Goal: Obtain resource: Download file/media

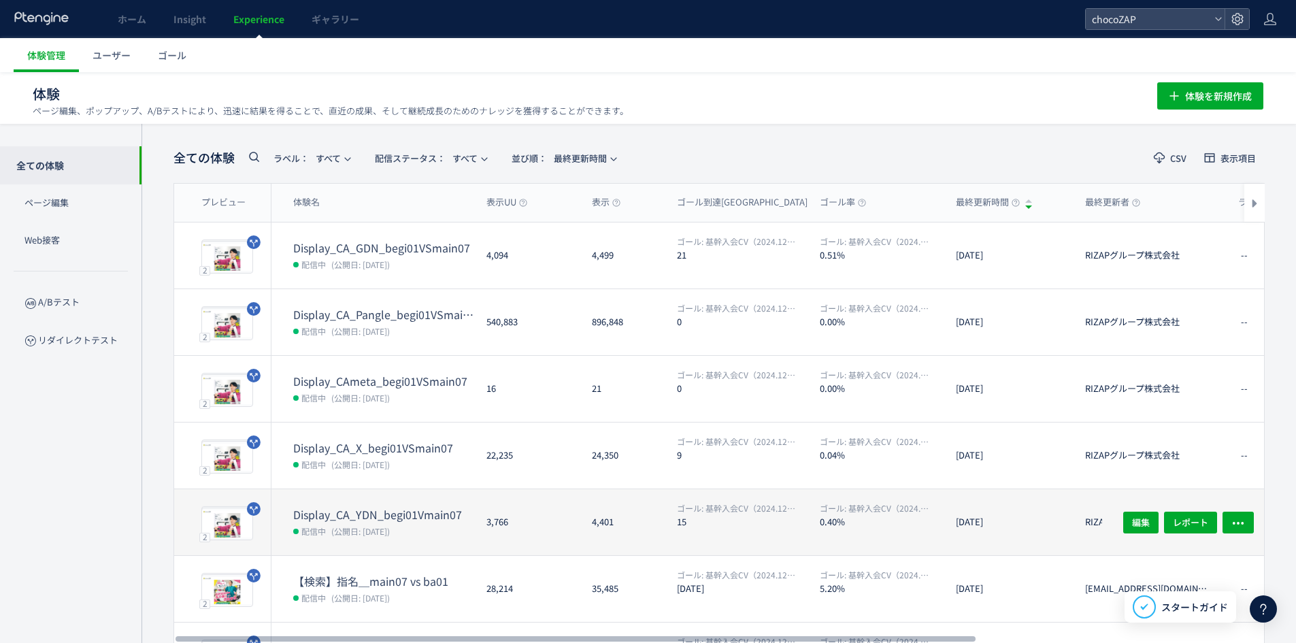
click at [397, 521] on dl "Display_CA_YDN_begi01Vmain07 配信中 (公開日: [DATE])" at bounding box center [384, 531] width 182 height 48
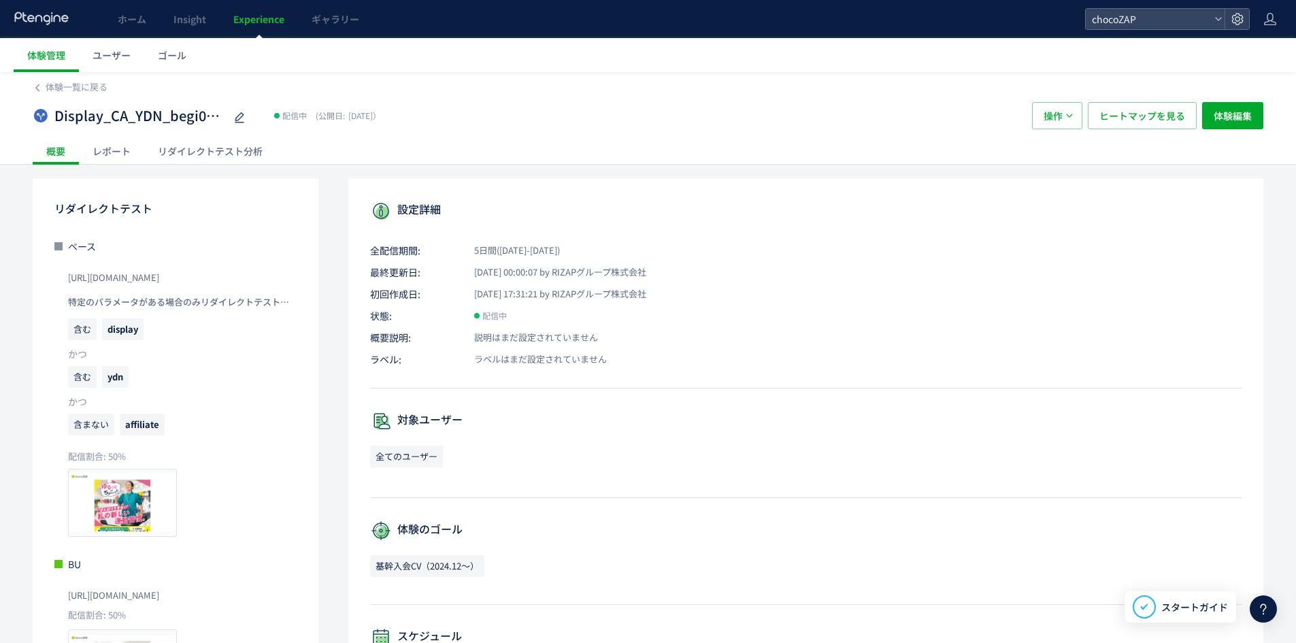
click at [220, 146] on div "リダイレクトテスト分析" at bounding box center [210, 150] width 132 height 27
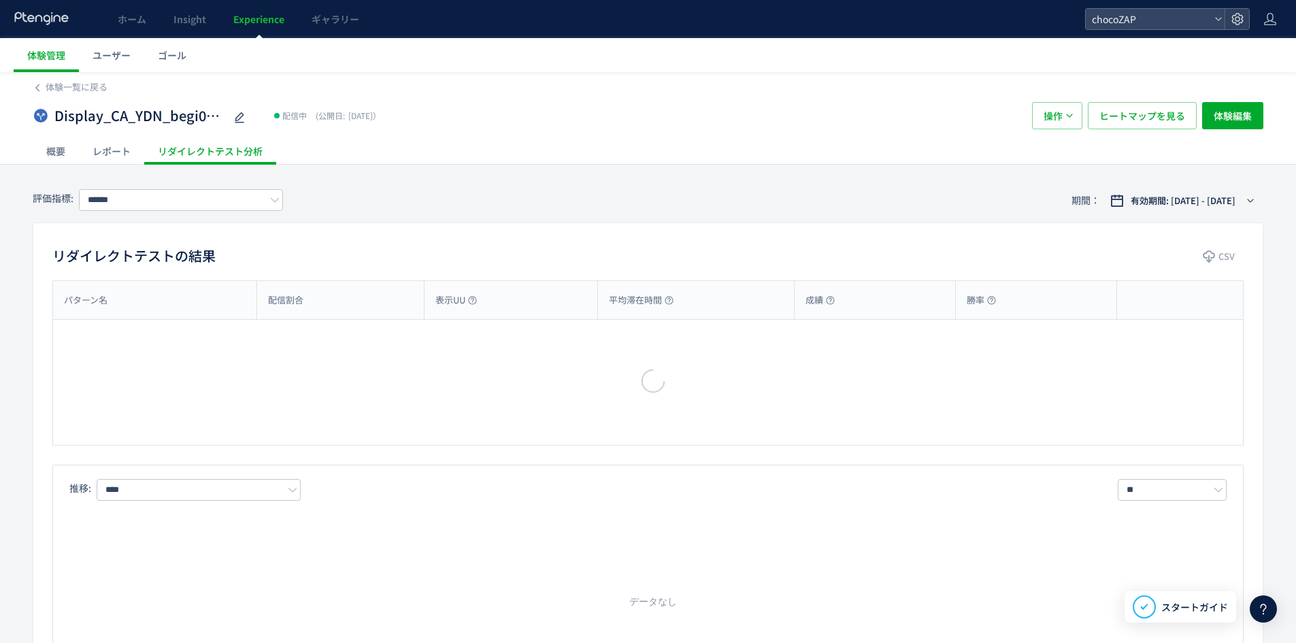
type input "**********"
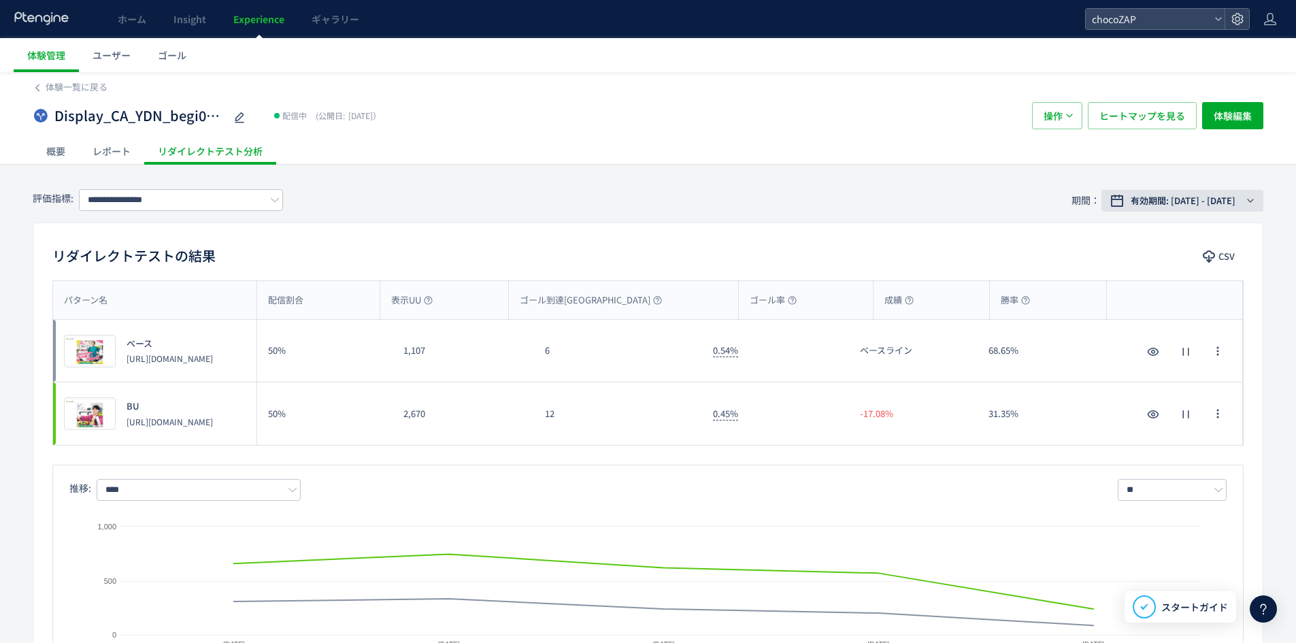
click at [1225, 210] on button "有効期間: [DATE] - [DATE]" at bounding box center [1182, 201] width 162 height 22
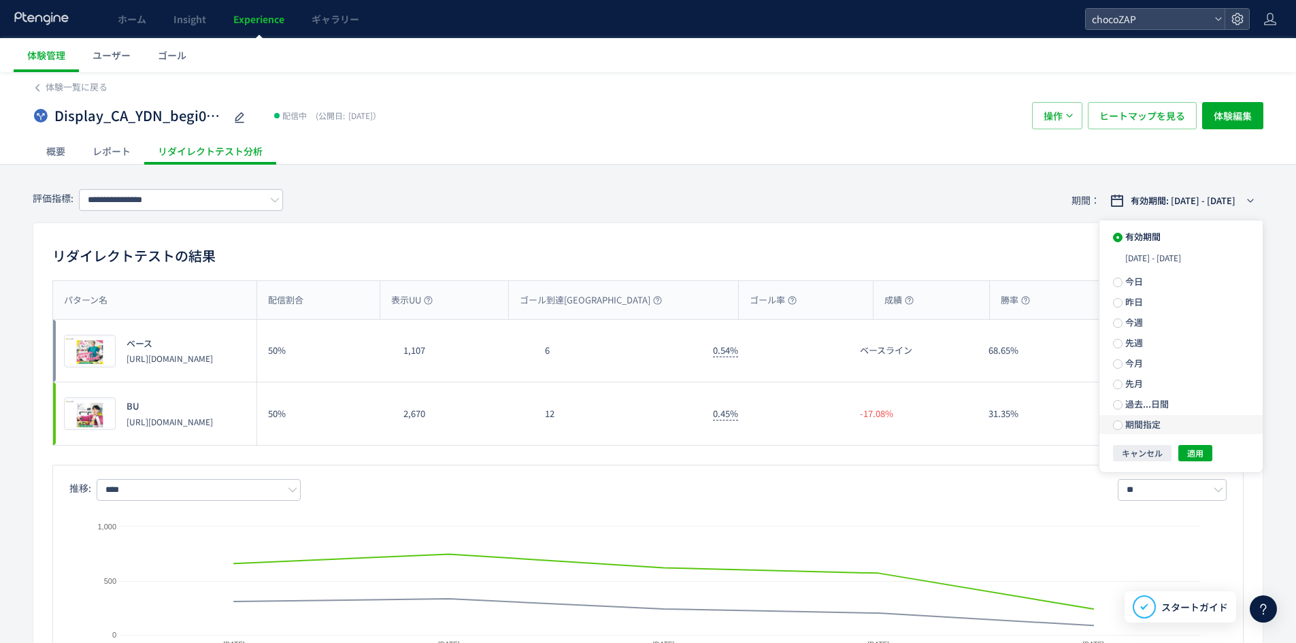
click at [0, 0] on label "期間指定" at bounding box center [0, 0] width 0 height 0
click at [1131, 410] on div "**********" at bounding box center [1180, 425] width 163 height 30
click at [0, 0] on div "**********" at bounding box center [0, 0] width 0 height 0
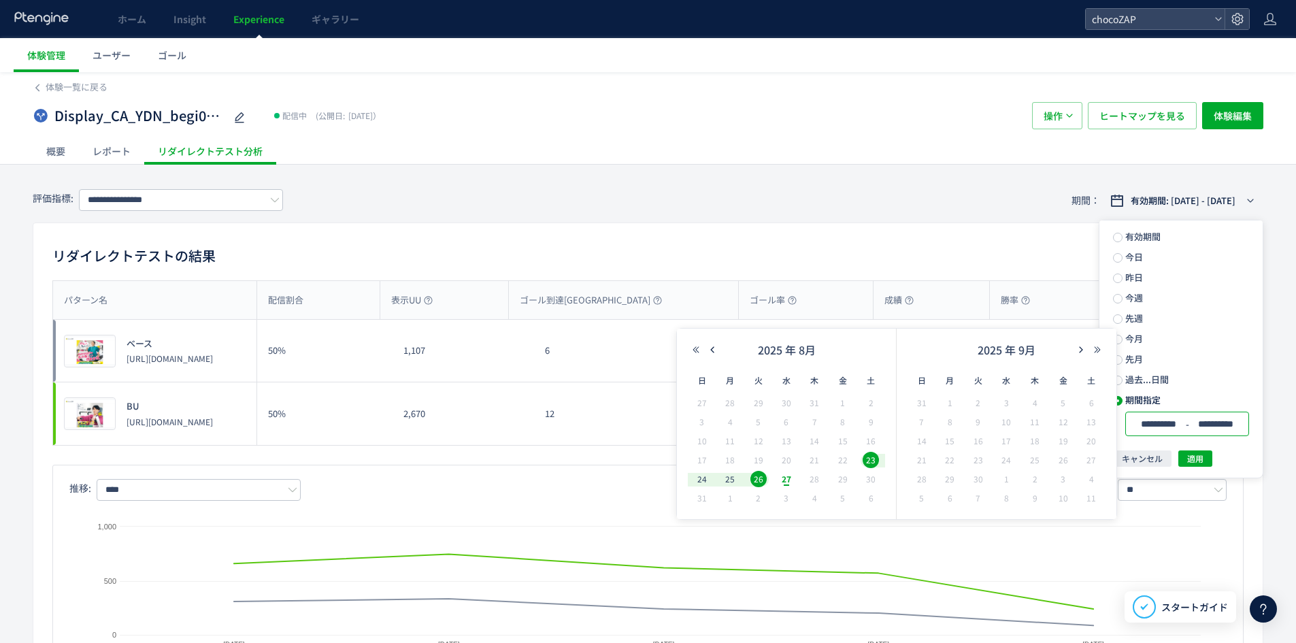
click at [750, 482] on span "26" at bounding box center [758, 479] width 16 height 16
click at [874, 459] on span "23" at bounding box center [871, 460] width 16 height 16
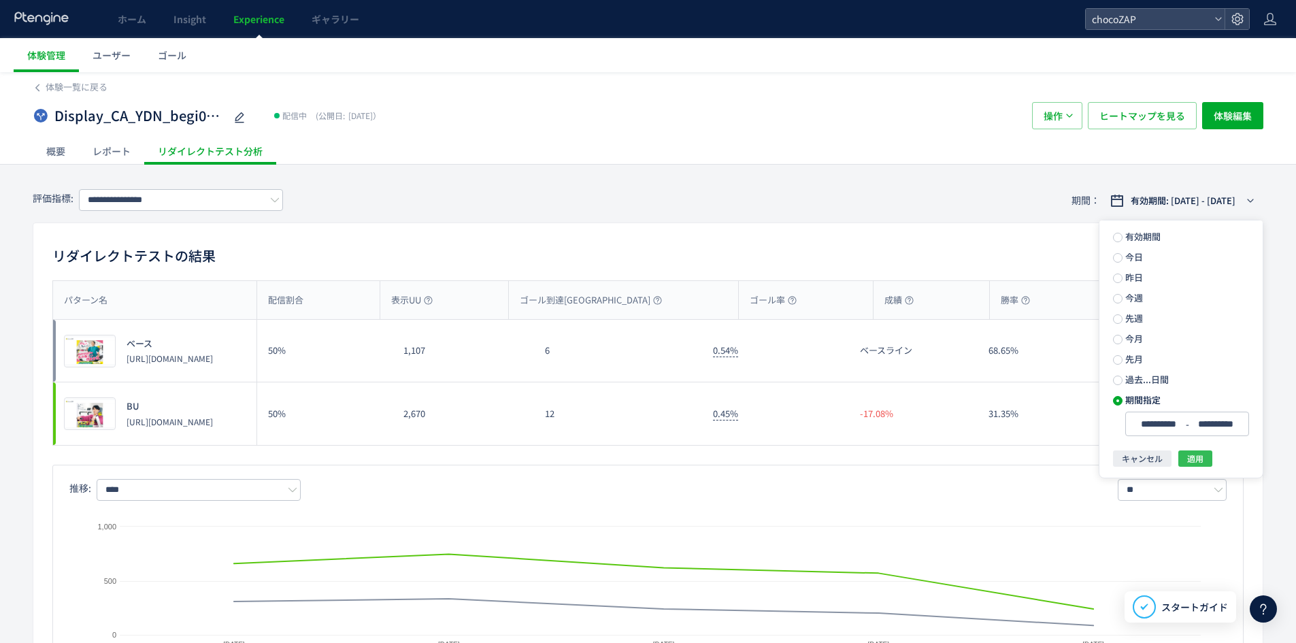
click at [1204, 461] on button "適用" at bounding box center [1195, 458] width 34 height 16
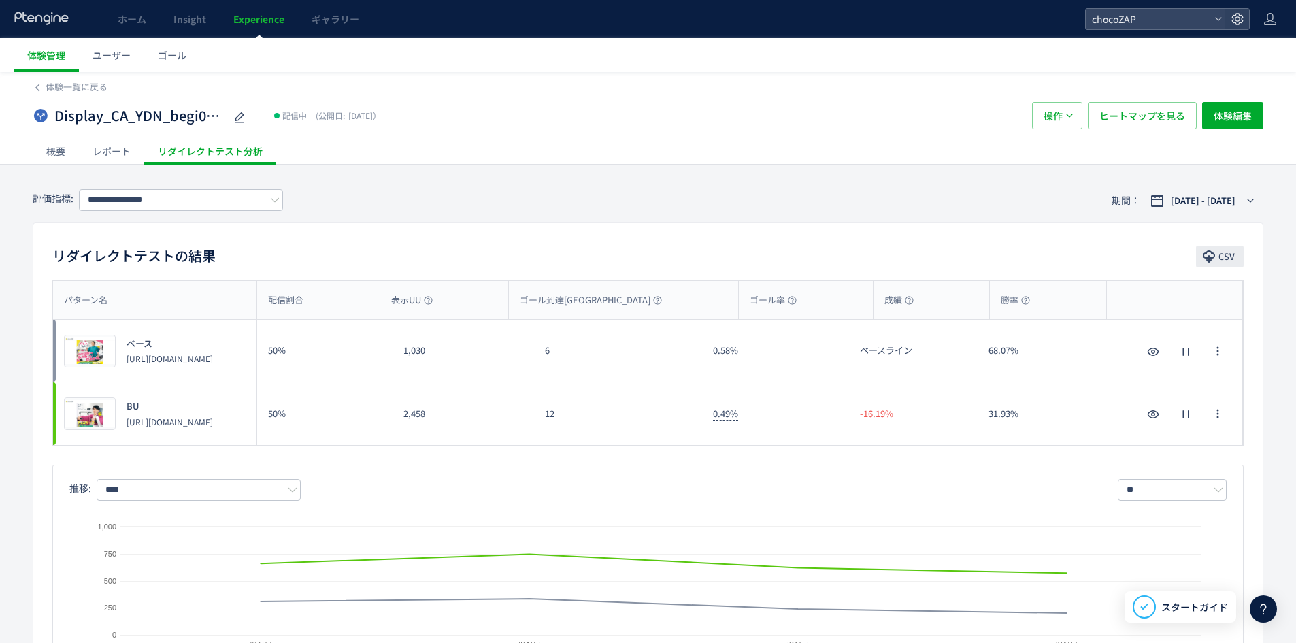
click at [1227, 246] on button "CSV" at bounding box center [1220, 257] width 48 height 22
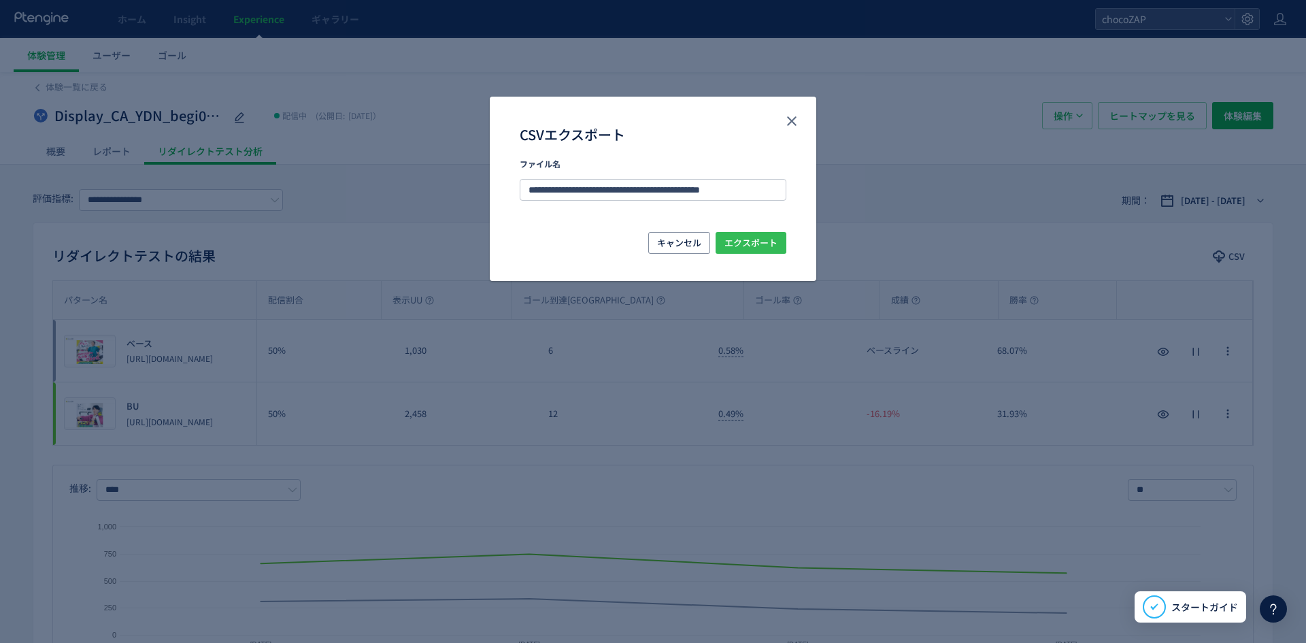
click at [768, 246] on span "エクスポート" at bounding box center [751, 243] width 53 height 22
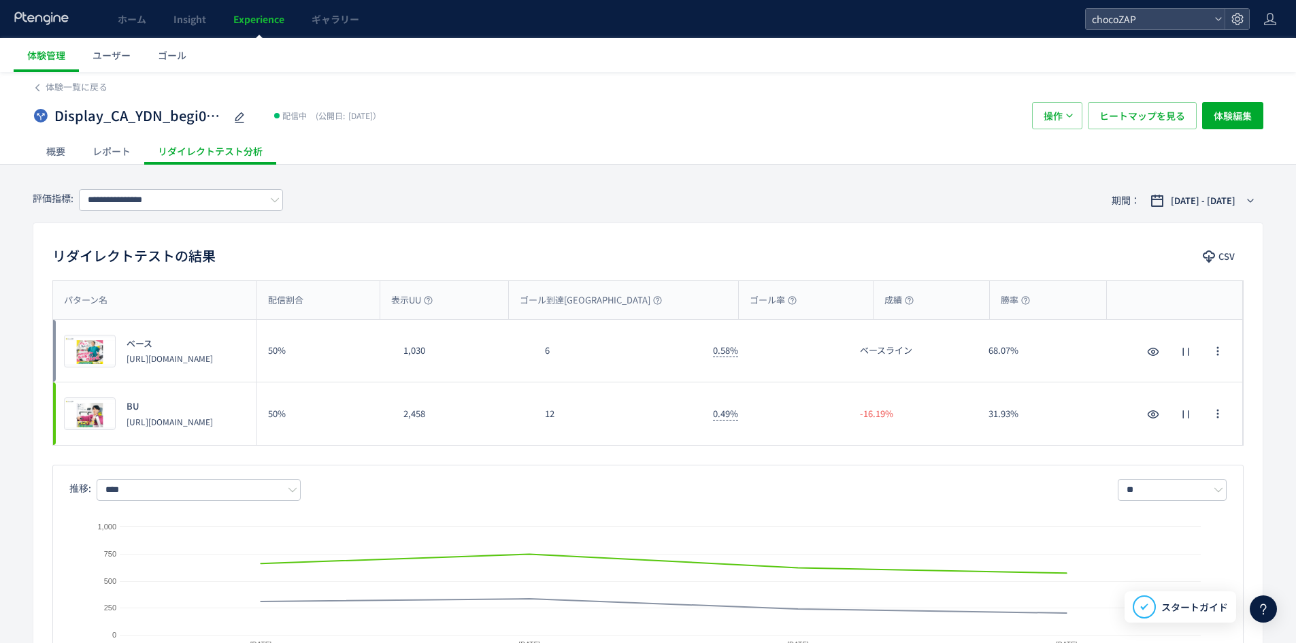
click at [62, 97] on div "Display_CA_YDN_begi01Vmain07 配信中 (公開日: [DATE]） 操作 ヒートマップを見る 体験編集" at bounding box center [648, 116] width 1231 height 44
click at [69, 84] on span "体験一覧に戻る" at bounding box center [77, 86] width 62 height 13
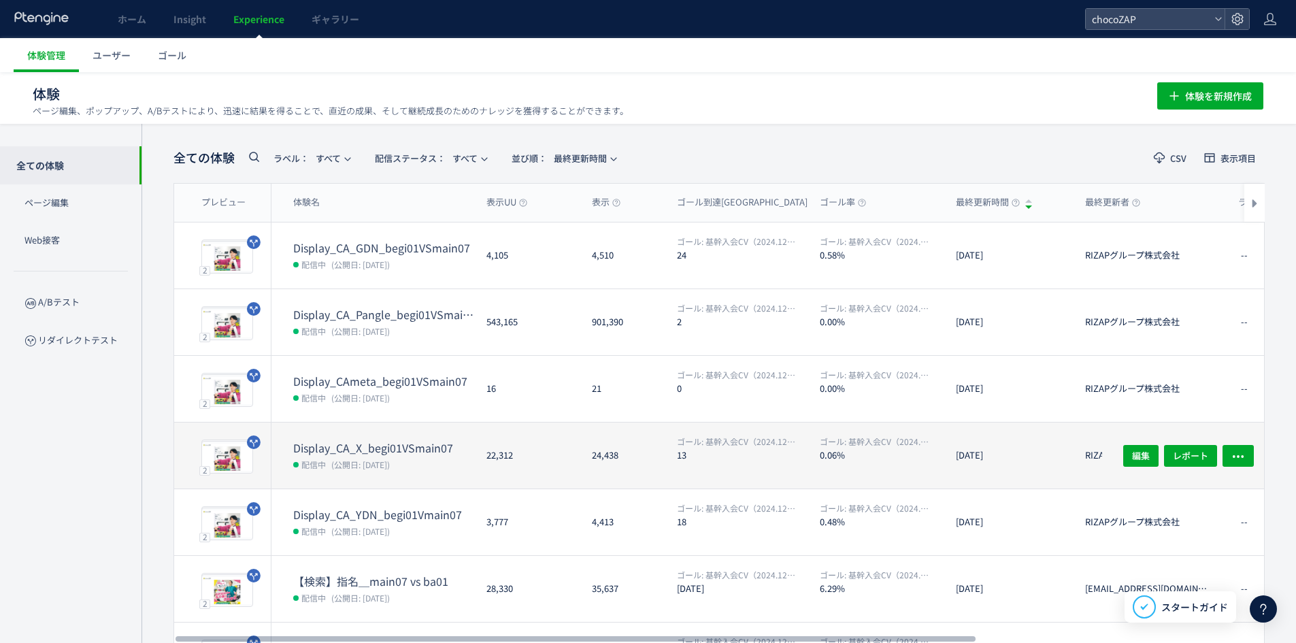
click at [399, 442] on dt "Display_CA_X_begi01VSmain07" at bounding box center [384, 448] width 182 height 16
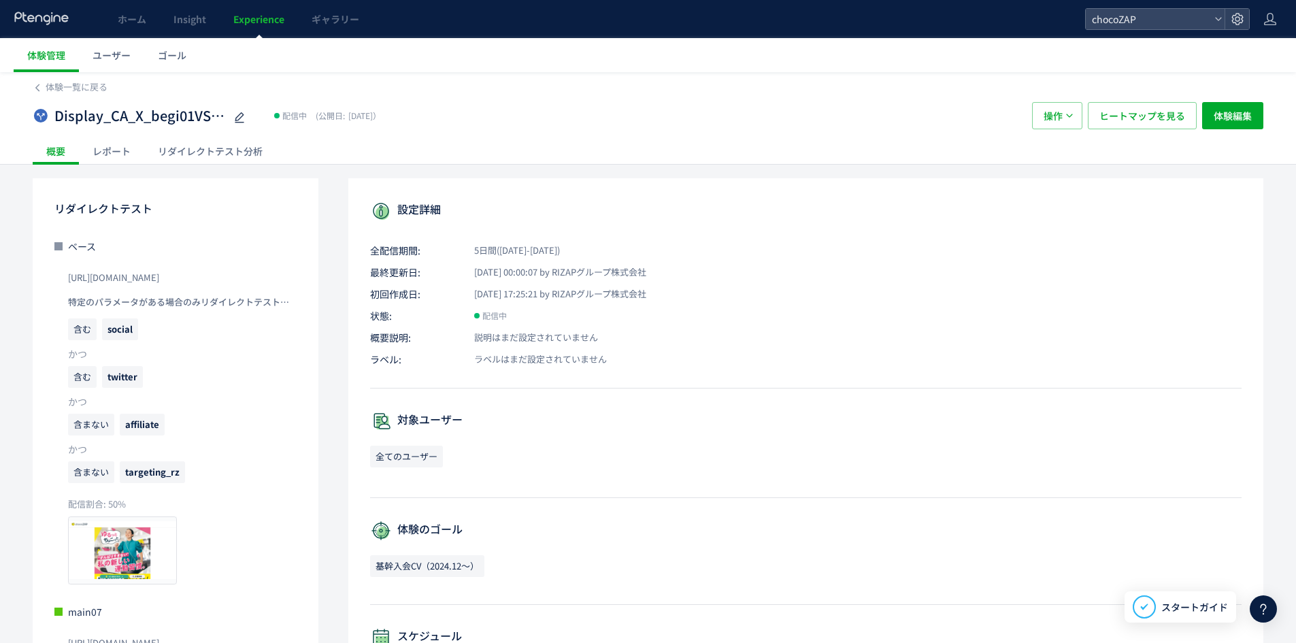
click at [233, 152] on div "リダイレクトテスト分析" at bounding box center [210, 150] width 132 height 27
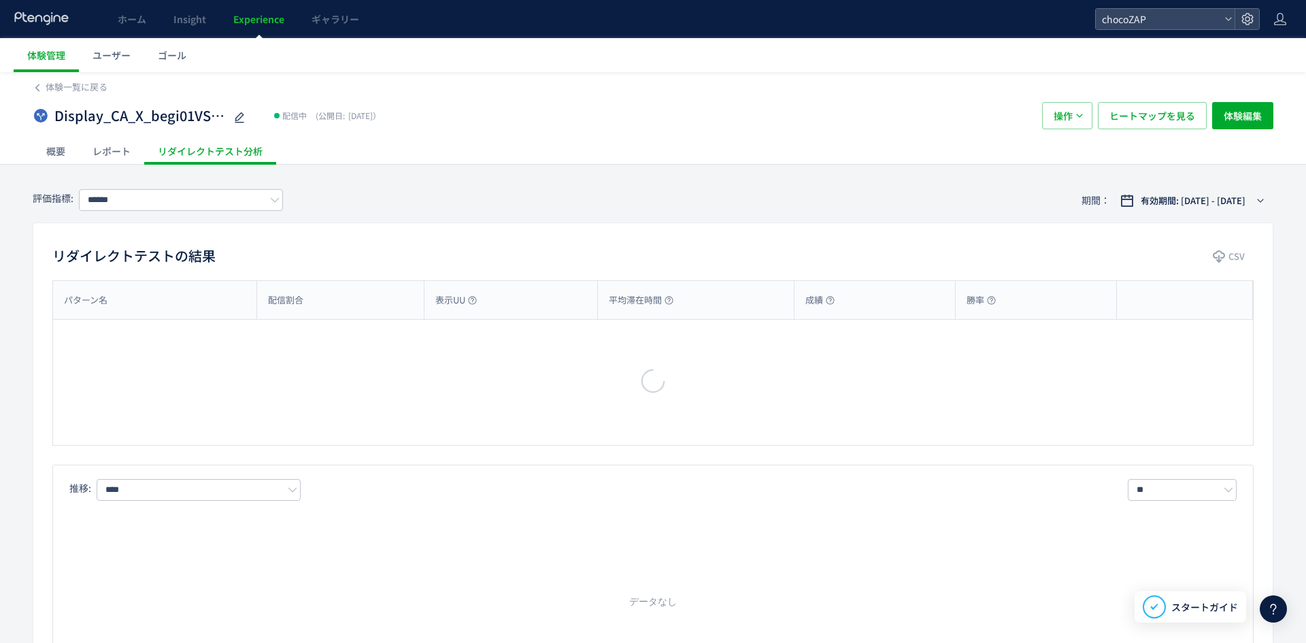
type input "**********"
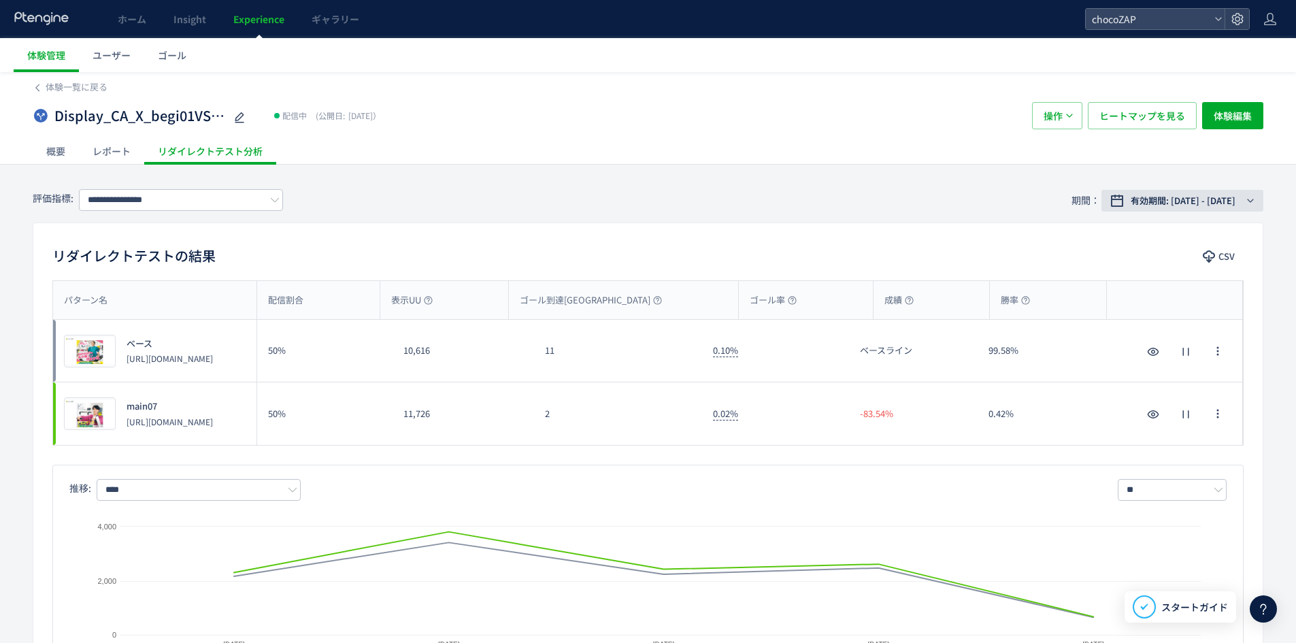
click at [1255, 195] on button "有効期間: [DATE] - [DATE]" at bounding box center [1182, 201] width 162 height 22
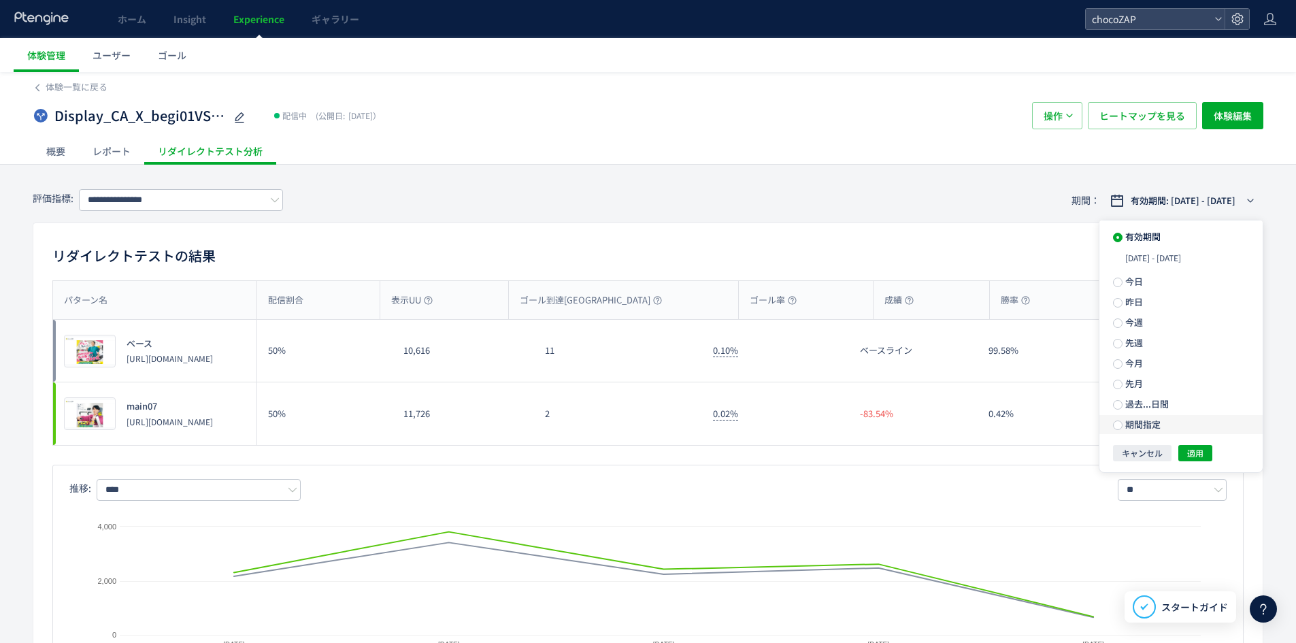
click at [1152, 422] on span "期間指定" at bounding box center [1142, 424] width 38 height 13
click at [1202, 460] on span "適用" at bounding box center [1195, 458] width 16 height 16
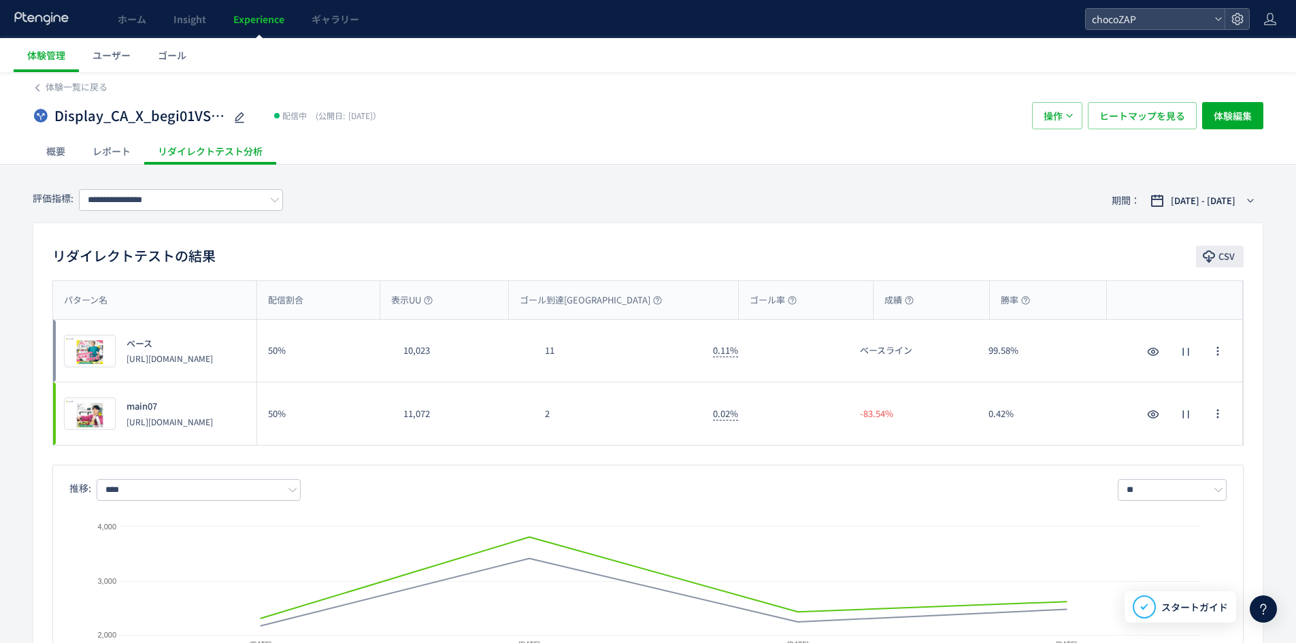
click at [1212, 252] on icon "button" at bounding box center [1209, 257] width 14 height 14
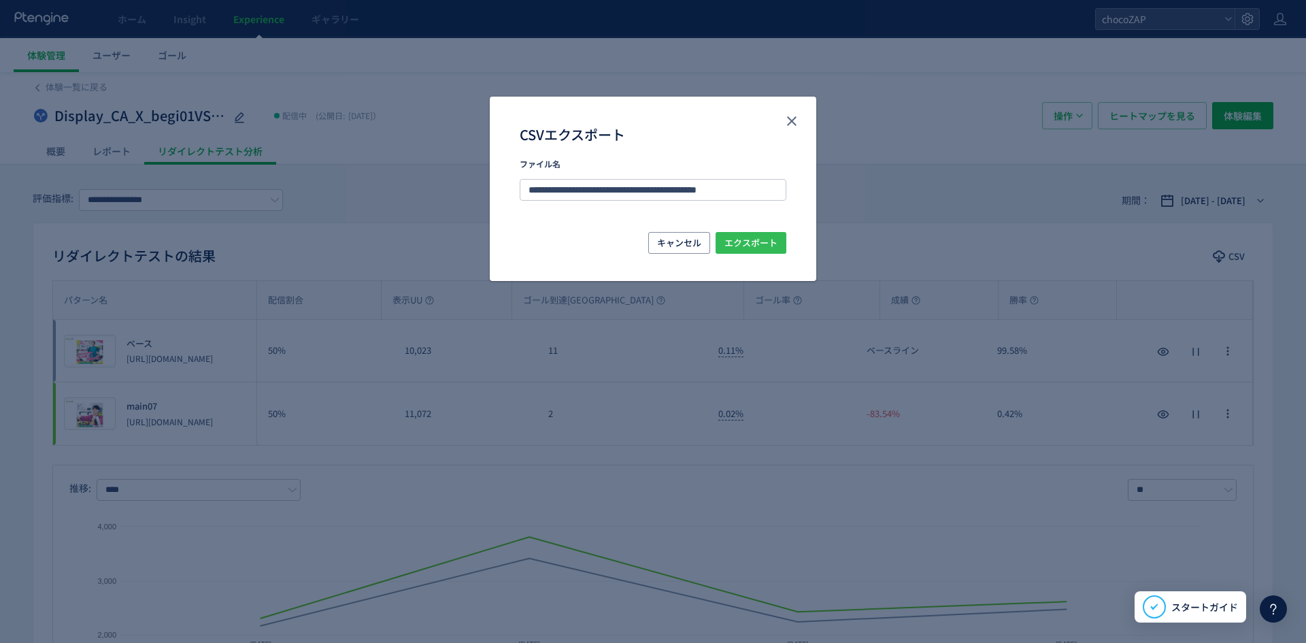
click at [751, 253] on div "キャンセル エクスポート" at bounding box center [653, 243] width 267 height 22
click at [751, 246] on span "エクスポート" at bounding box center [751, 243] width 53 height 22
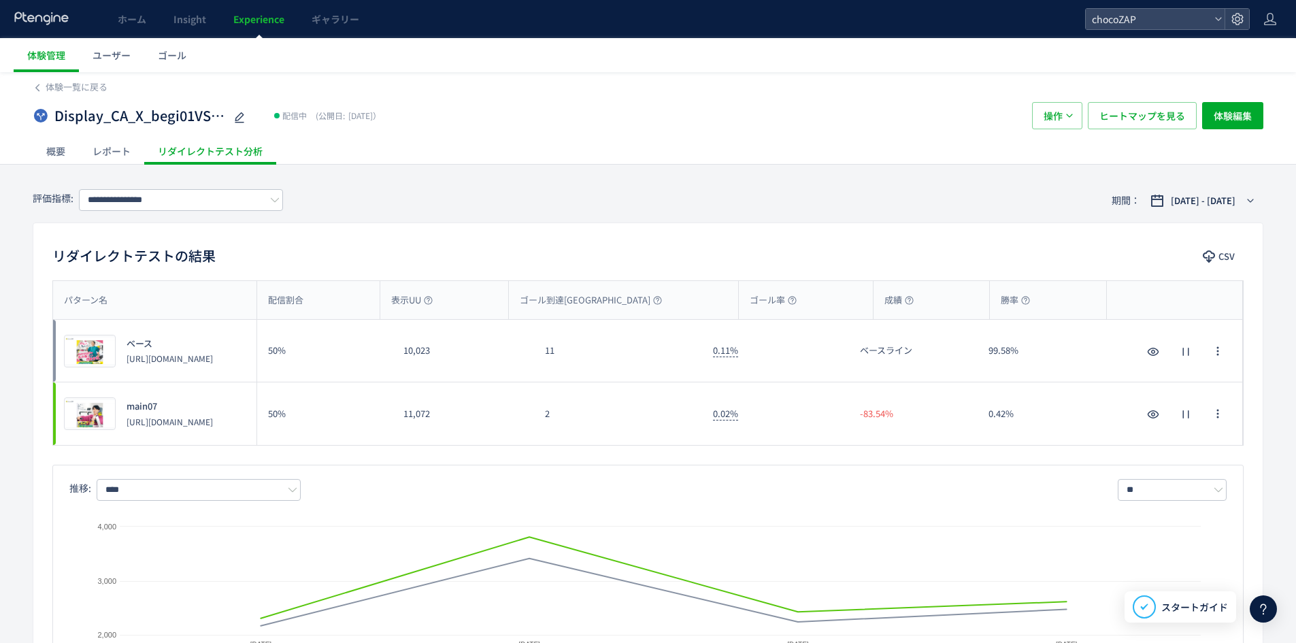
click at [72, 95] on div "Display_CA_X_begi01VSmain07 配信中 (公開日: [DATE]） 操作 ヒートマップを見る 体験編集" at bounding box center [648, 116] width 1231 height 44
click at [71, 91] on span "体験一覧に戻る" at bounding box center [77, 86] width 62 height 13
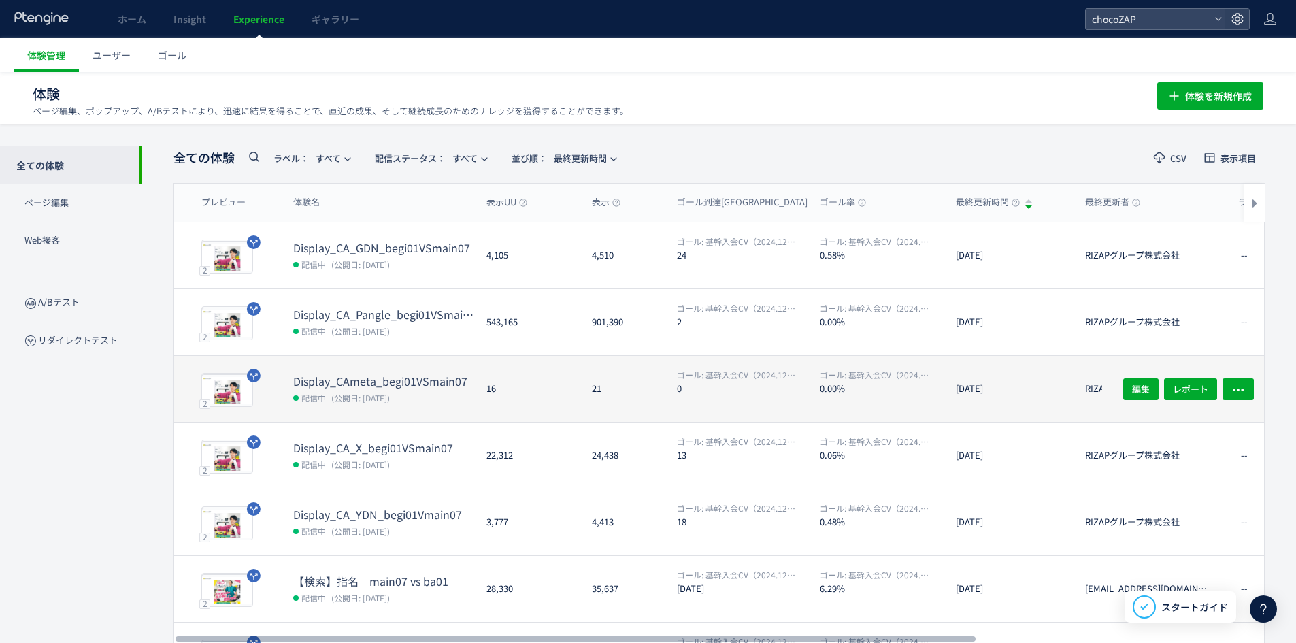
click at [427, 391] on dd "配信中 (公開日: [DATE])" at bounding box center [384, 397] width 182 height 18
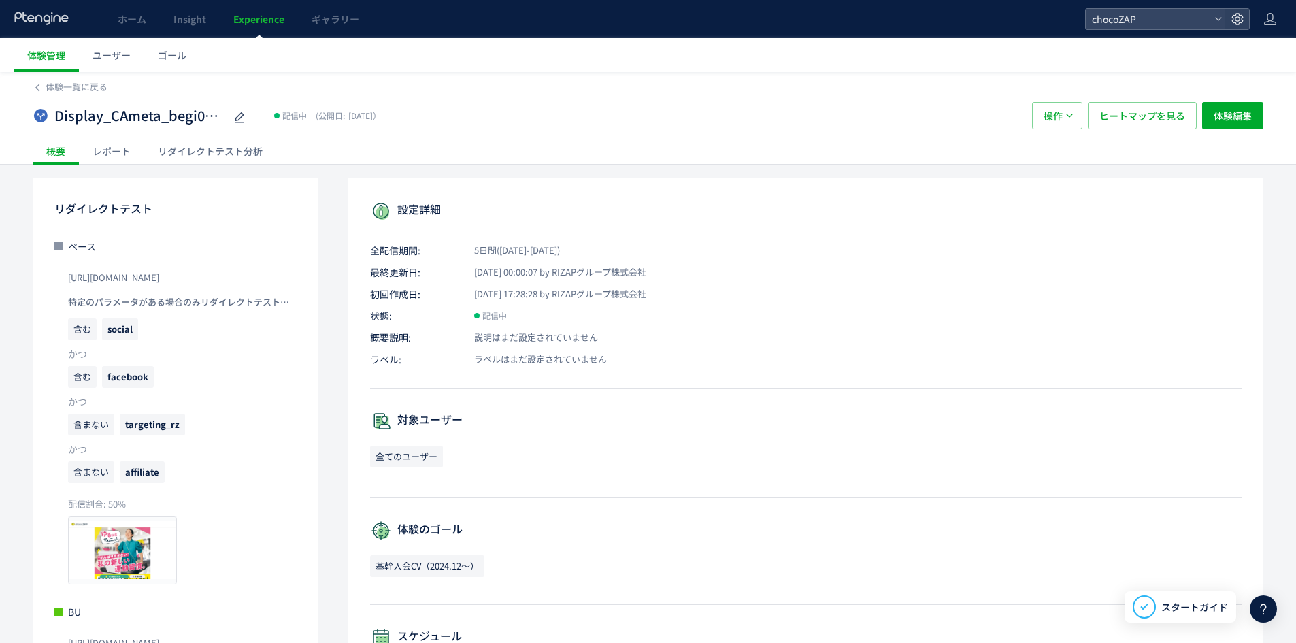
click at [255, 159] on div "リダイレクトテスト分析" at bounding box center [210, 150] width 132 height 27
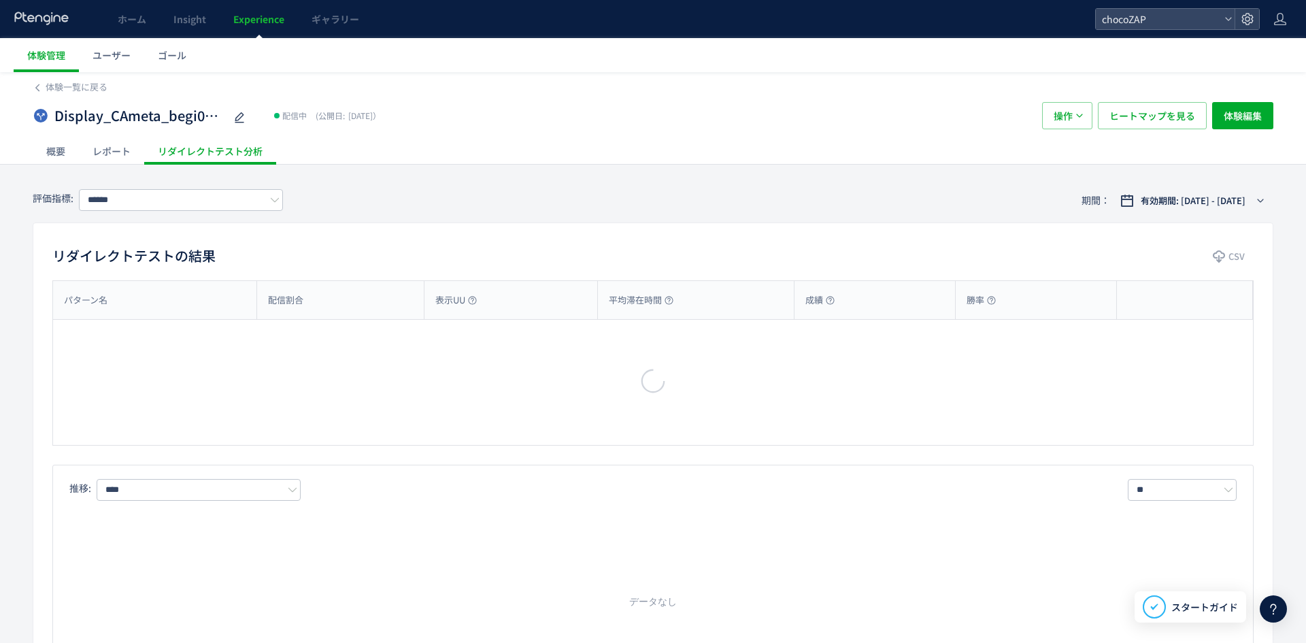
type input "**********"
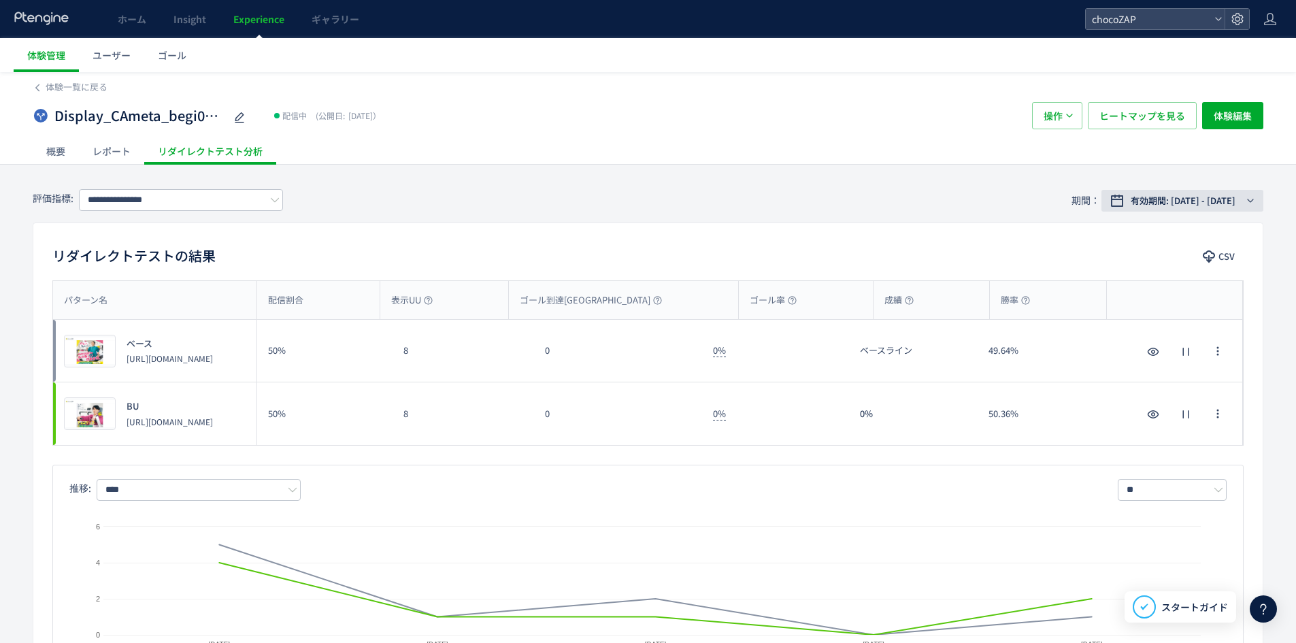
click at [1212, 205] on span "有効期間: [DATE] - [DATE]" at bounding box center [1183, 201] width 105 height 14
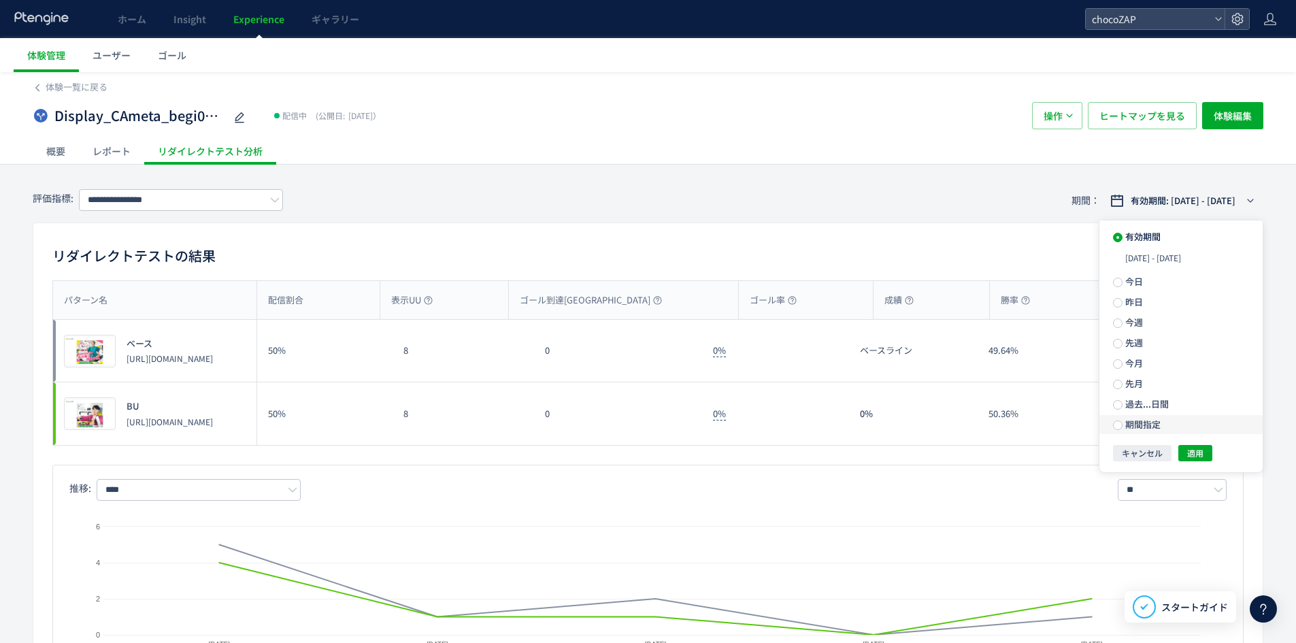
click at [1116, 419] on label "期間指定" at bounding box center [1180, 424] width 163 height 19
click at [1142, 416] on div "**********" at bounding box center [1187, 424] width 124 height 24
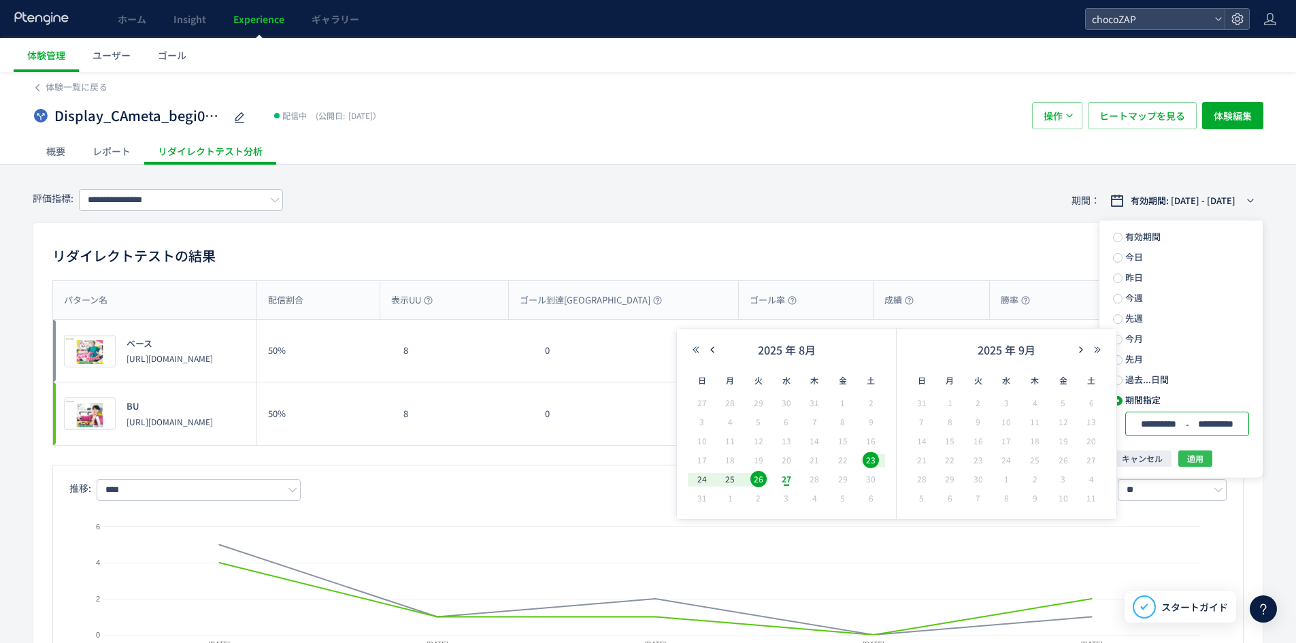
click at [1202, 454] on span "適用" at bounding box center [1195, 458] width 16 height 16
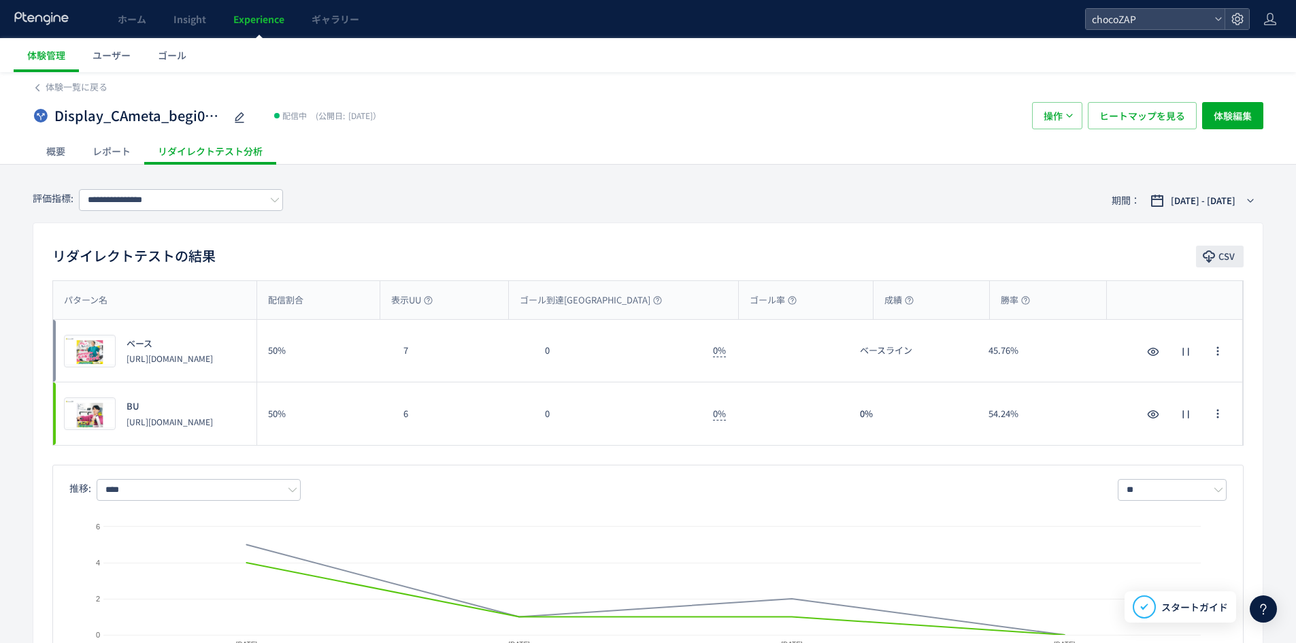
click at [1218, 261] on button "CSV" at bounding box center [1220, 257] width 48 height 22
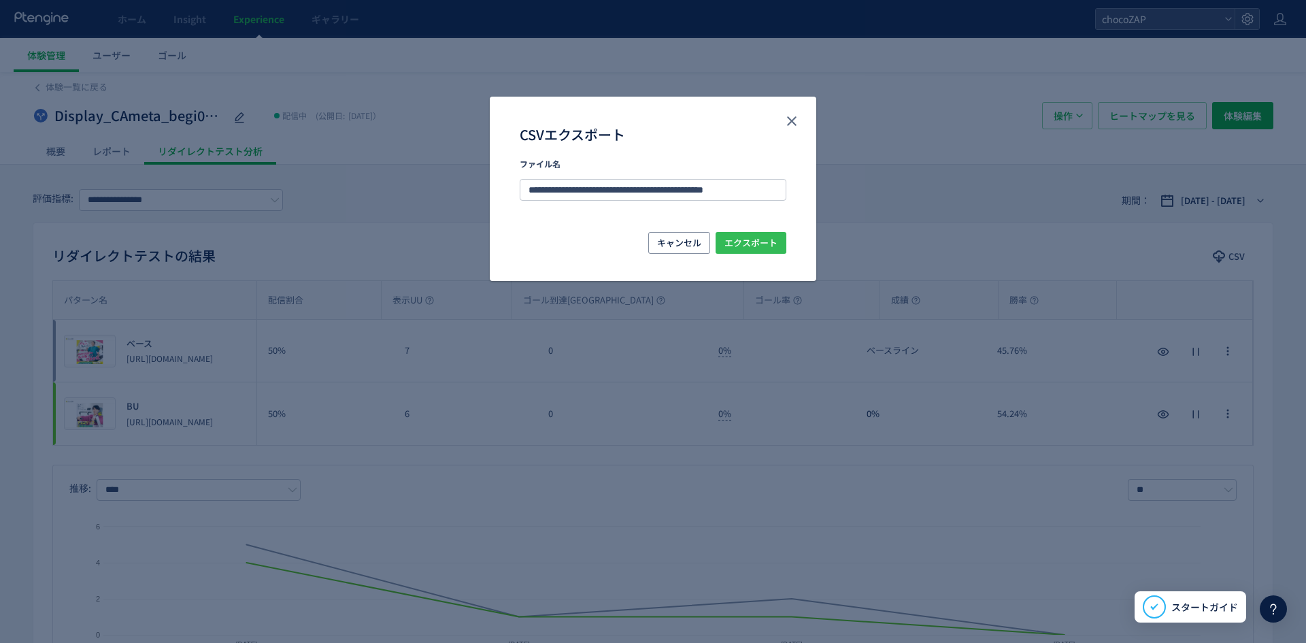
click at [769, 250] on span "エクスポート" at bounding box center [751, 243] width 53 height 22
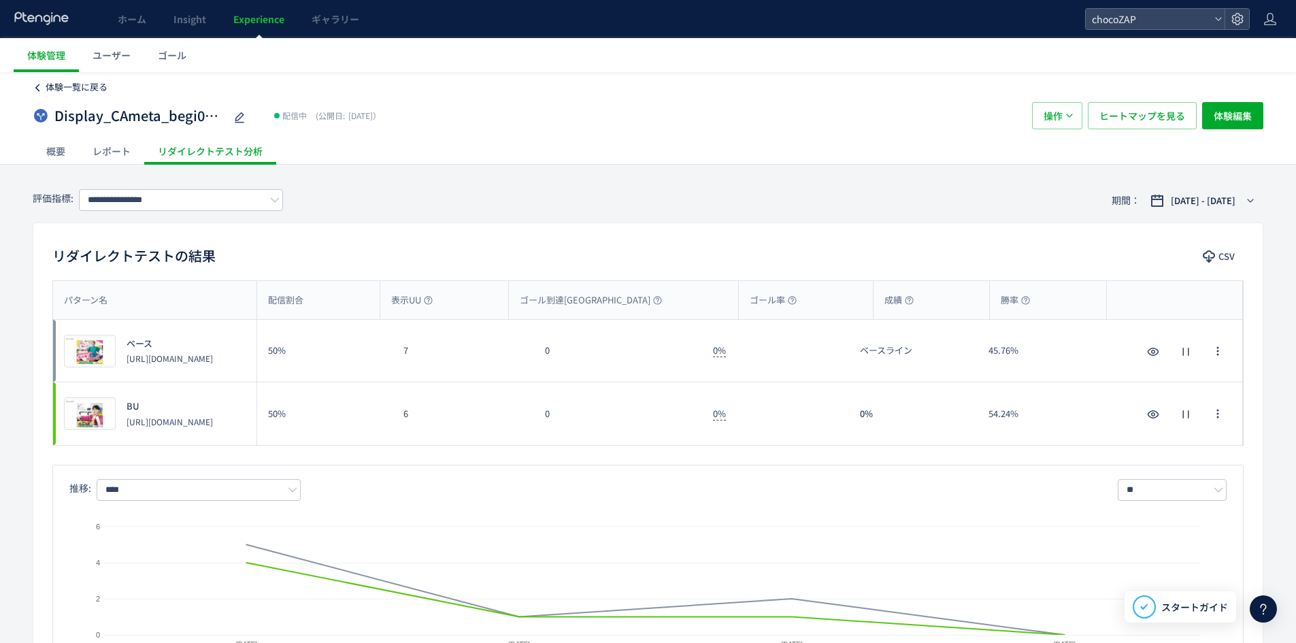
click at [61, 91] on span "体験一覧に戻る" at bounding box center [77, 86] width 62 height 13
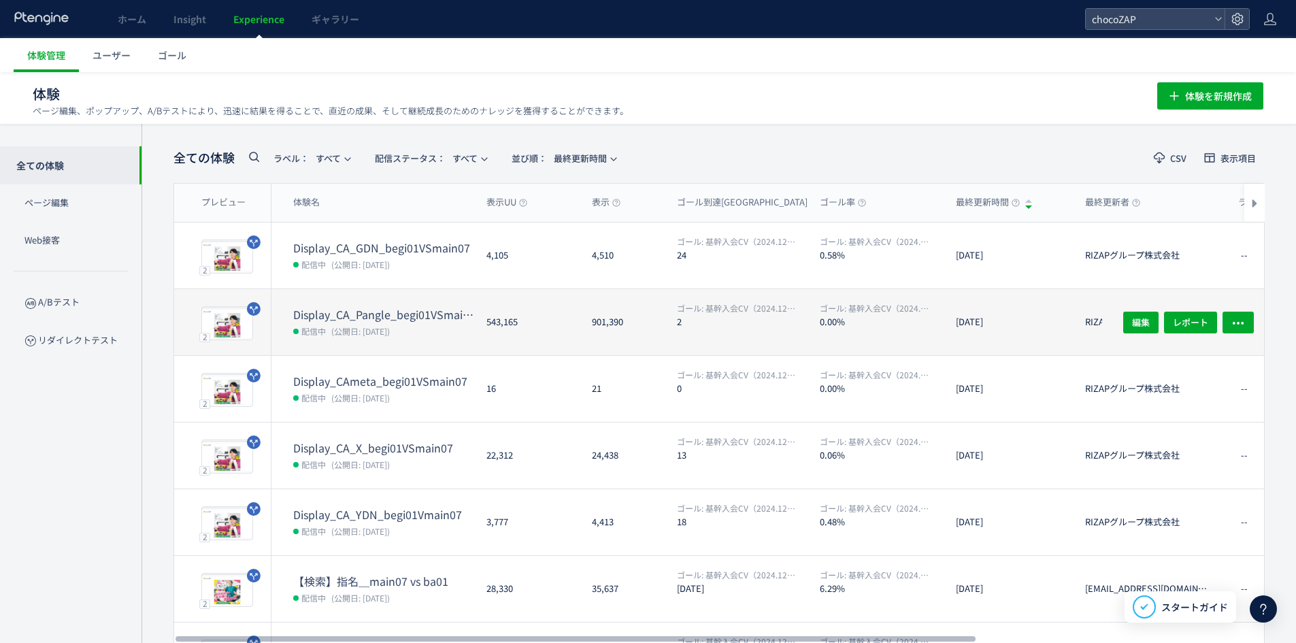
click at [362, 327] on span "(公開日: [DATE])" at bounding box center [360, 331] width 59 height 12
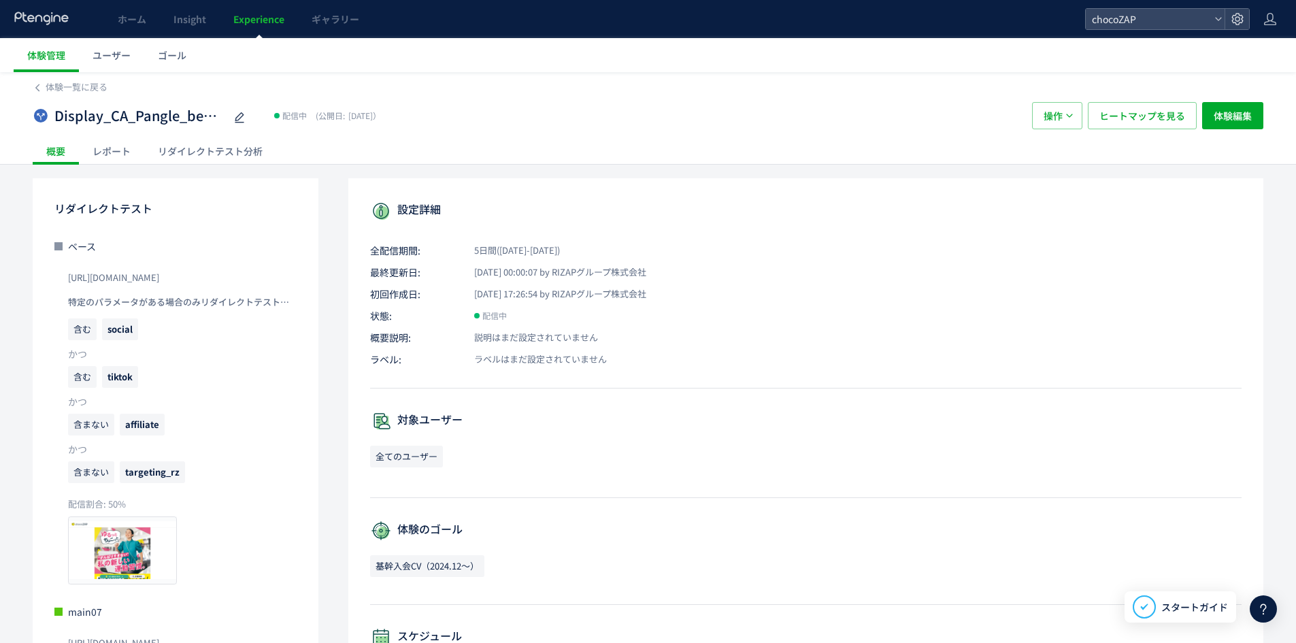
click at [208, 148] on div "リダイレクトテスト分析" at bounding box center [210, 150] width 132 height 27
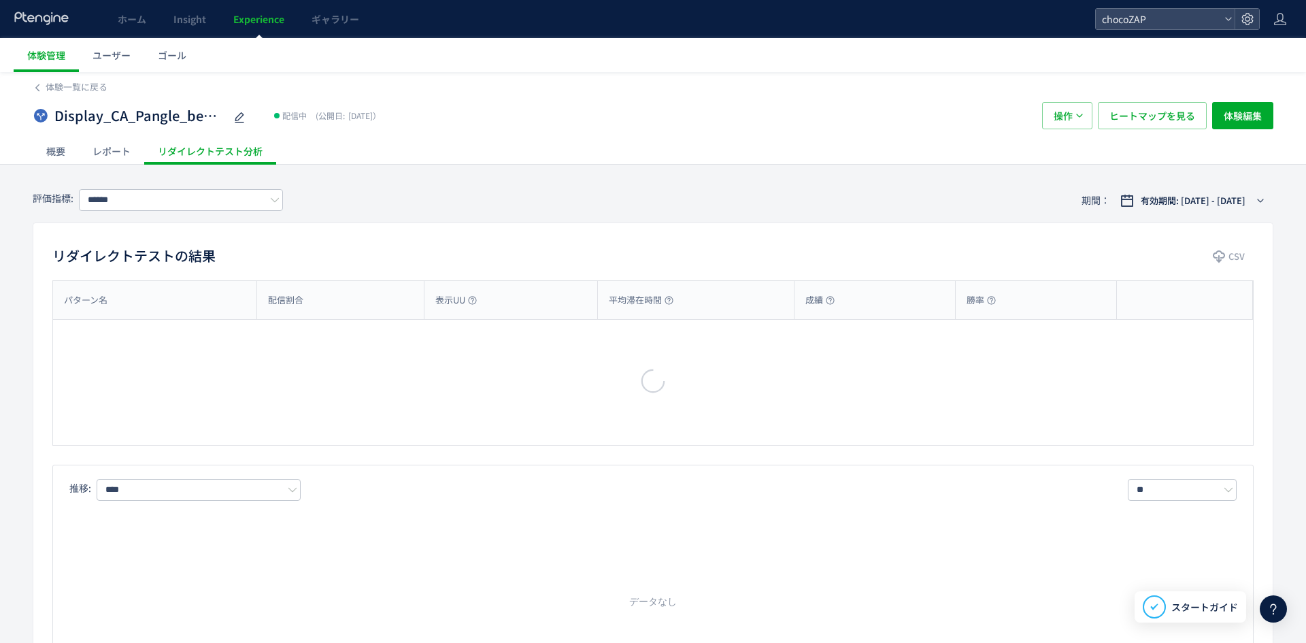
type input "**********"
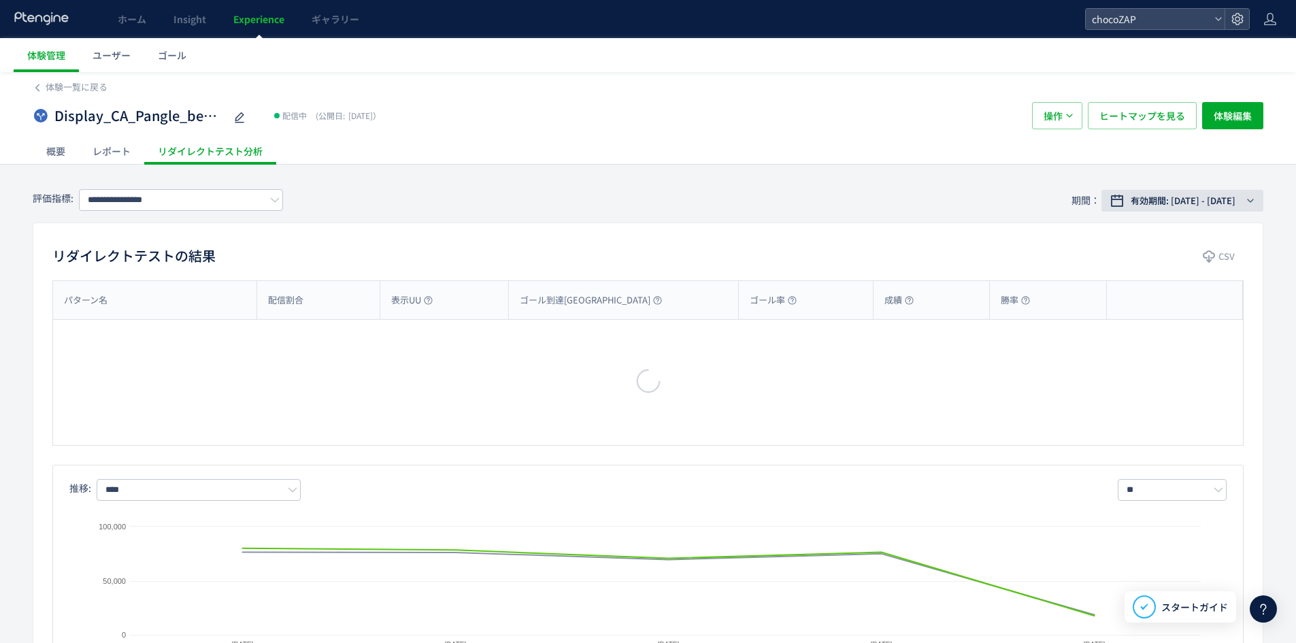
click at [1210, 195] on span "有効期間: [DATE] - [DATE]" at bounding box center [1183, 201] width 105 height 14
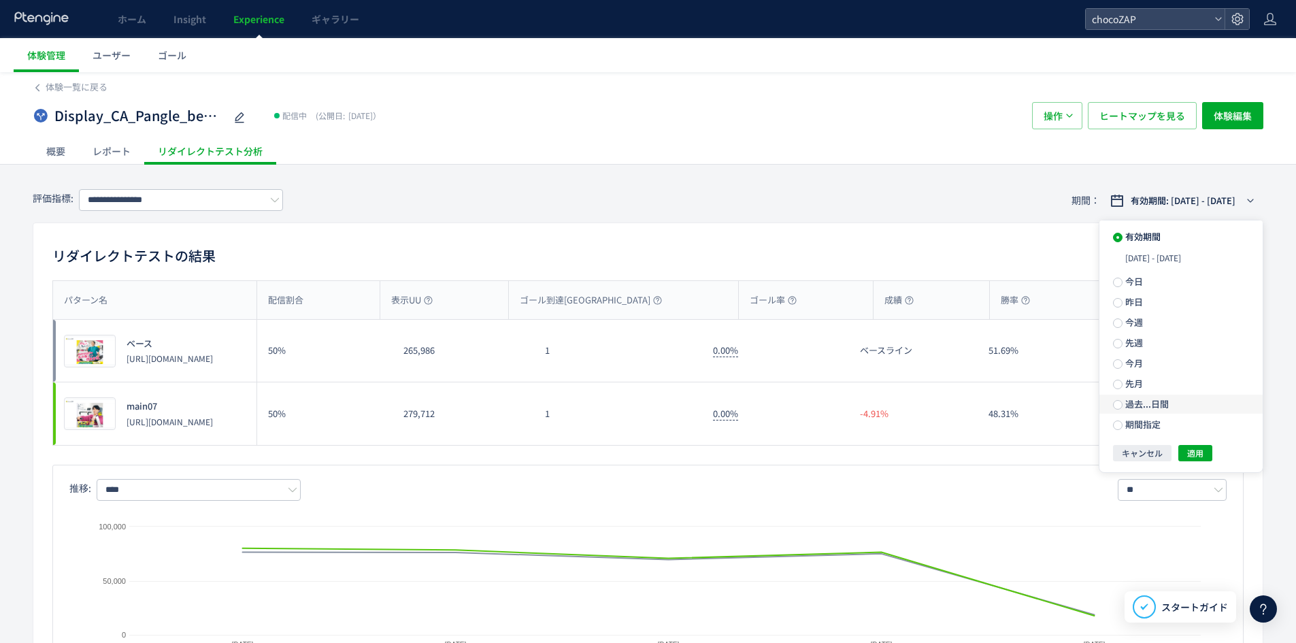
click at [1163, 408] on span "過去...日間" at bounding box center [1146, 403] width 46 height 13
click at [1155, 439] on span "期間指定" at bounding box center [1142, 437] width 38 height 13
click at [1193, 453] on span "適用" at bounding box center [1195, 458] width 16 height 16
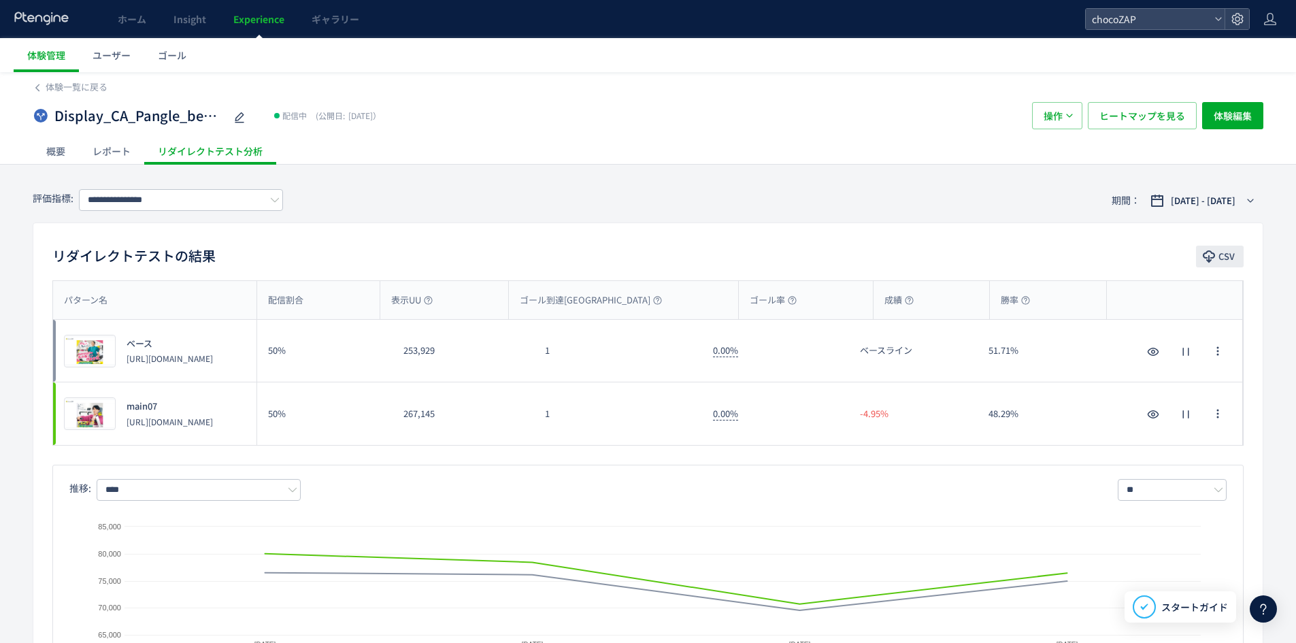
click at [1210, 258] on use "button" at bounding box center [1209, 256] width 12 height 12
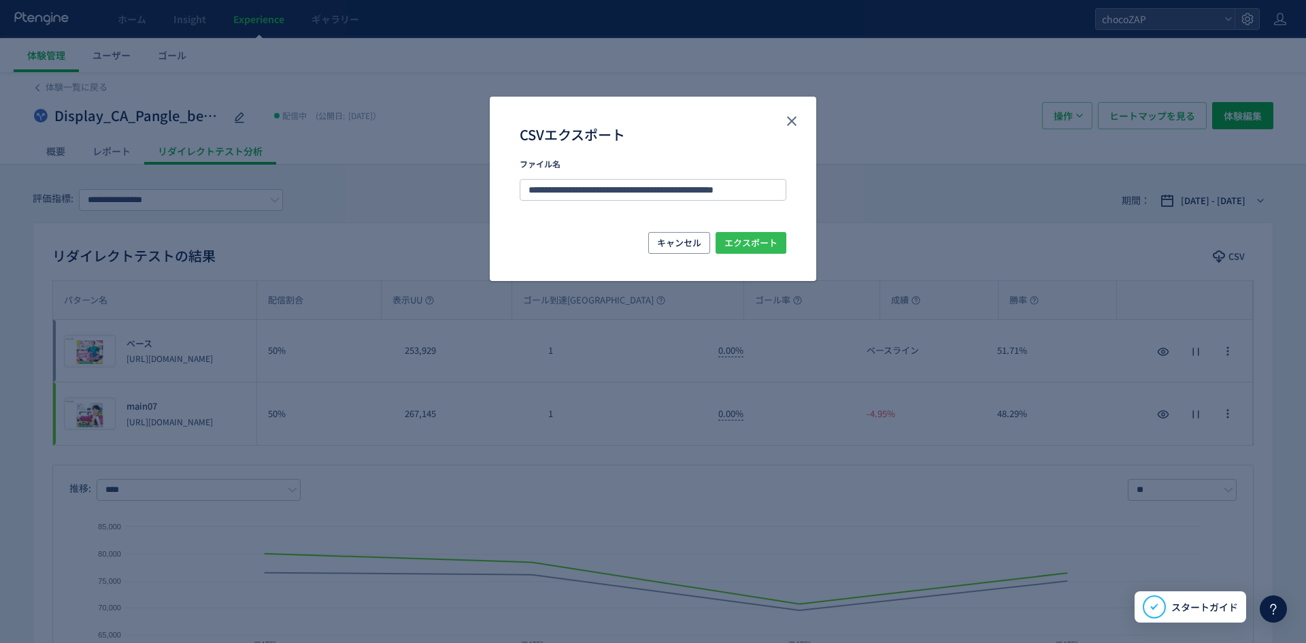
click at [777, 239] on span "エクスポート" at bounding box center [751, 243] width 53 height 22
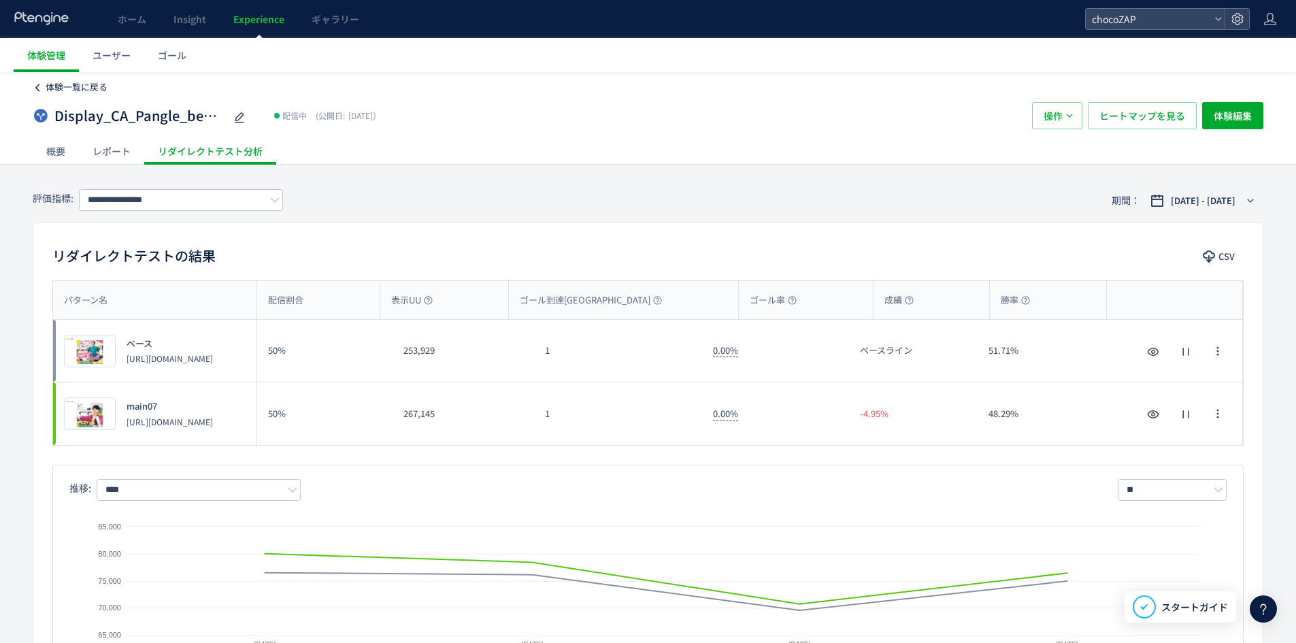
click at [69, 86] on span "体験一覧に戻る" at bounding box center [77, 86] width 62 height 13
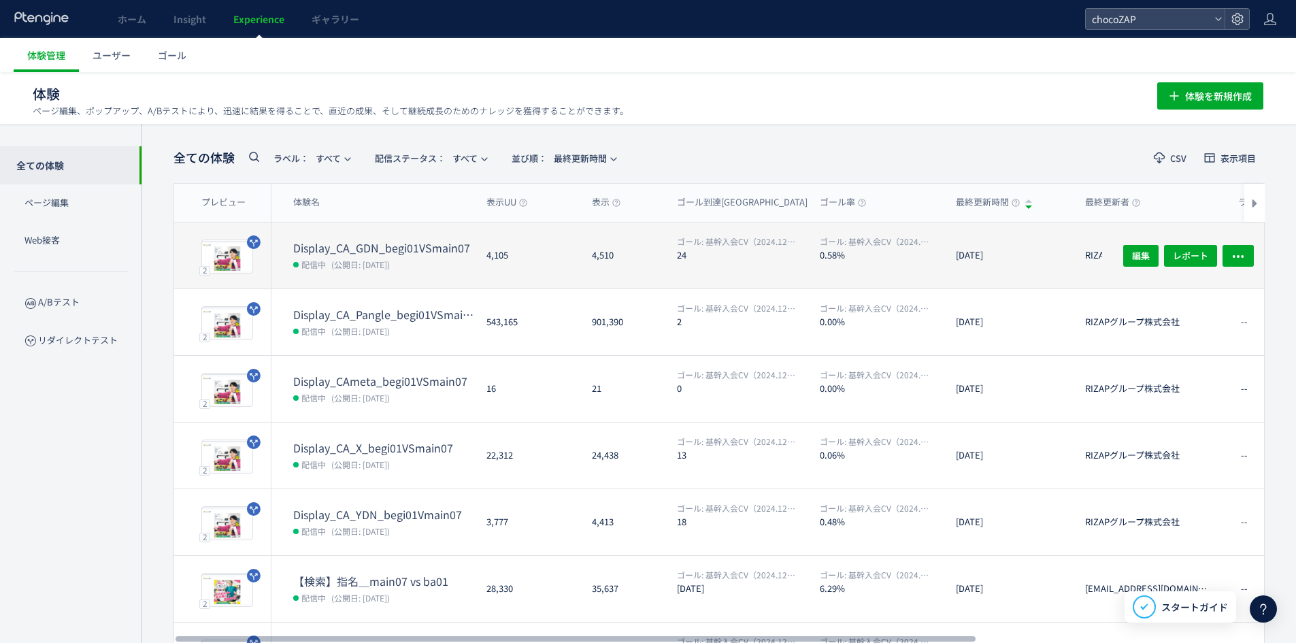
click at [399, 269] on dd "配信中 (公開日: [DATE])" at bounding box center [384, 264] width 182 height 18
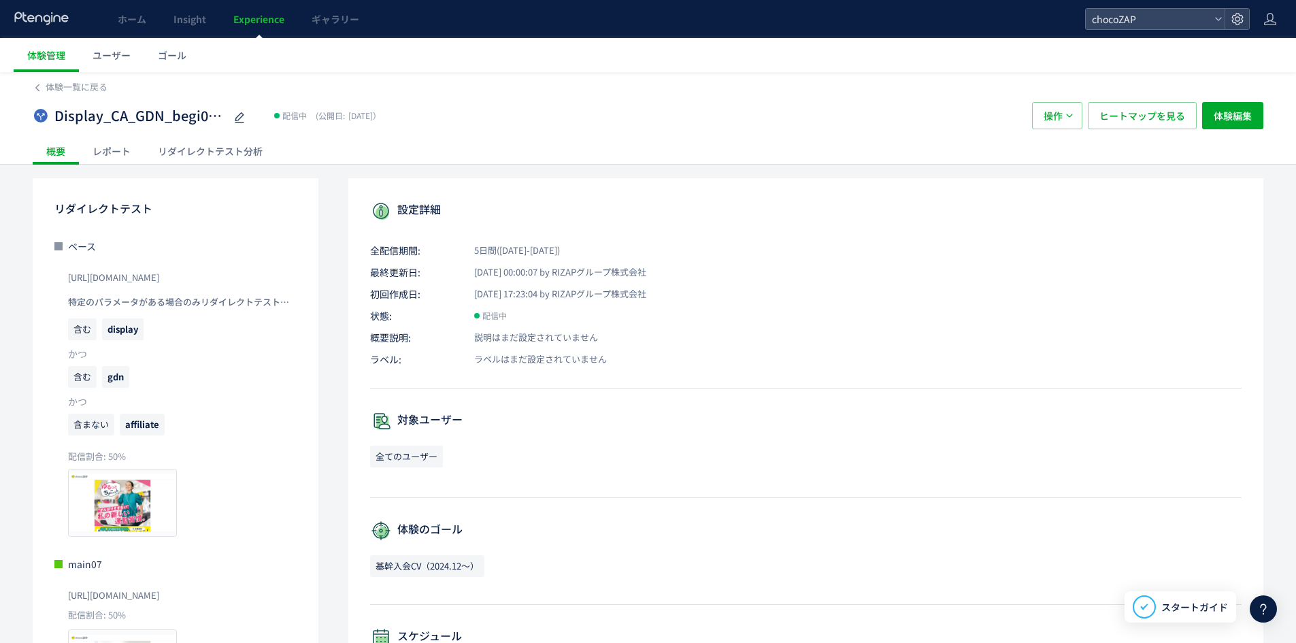
drag, startPoint x: 190, startPoint y: 165, endPoint x: 207, endPoint y: 162, distance: 17.3
click at [191, 165] on div "体験一覧に戻る Display_CA_GDN_begi01VSmain07 配信中 (公開日: [DATE]） 操作 ヒートマップを見る 体験編集 概要 レポ…" at bounding box center [648, 486] width 1296 height 829
click at [241, 154] on div "リダイレクトテスト分析" at bounding box center [210, 150] width 132 height 27
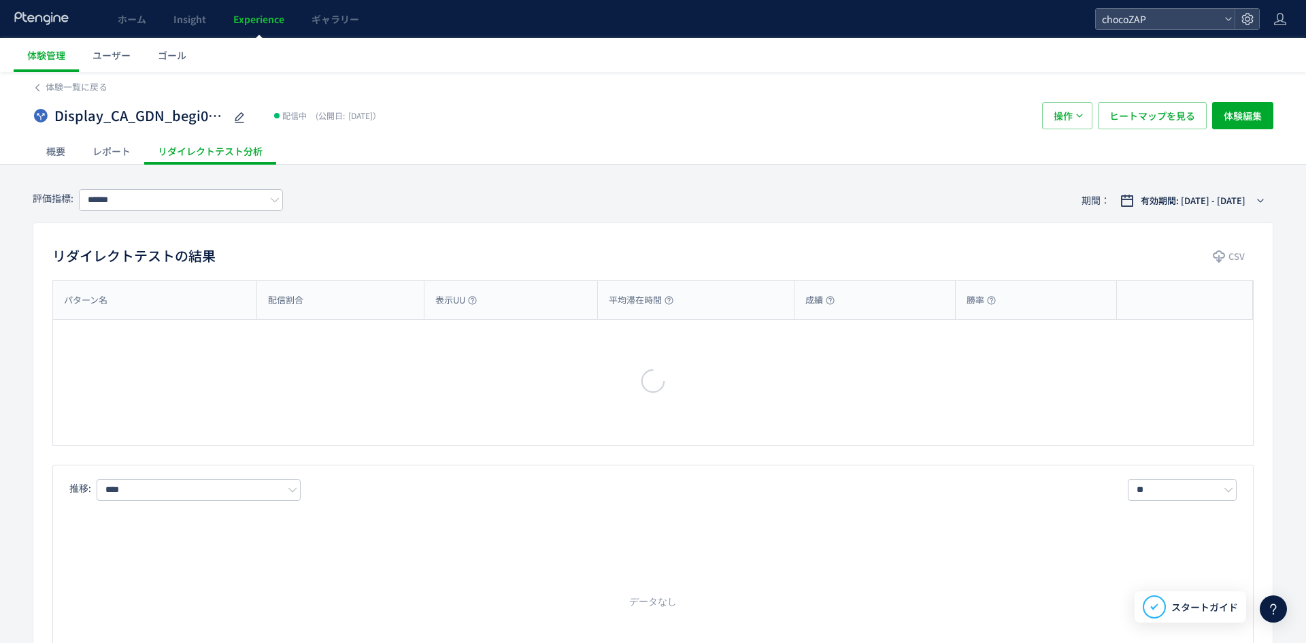
type input "**********"
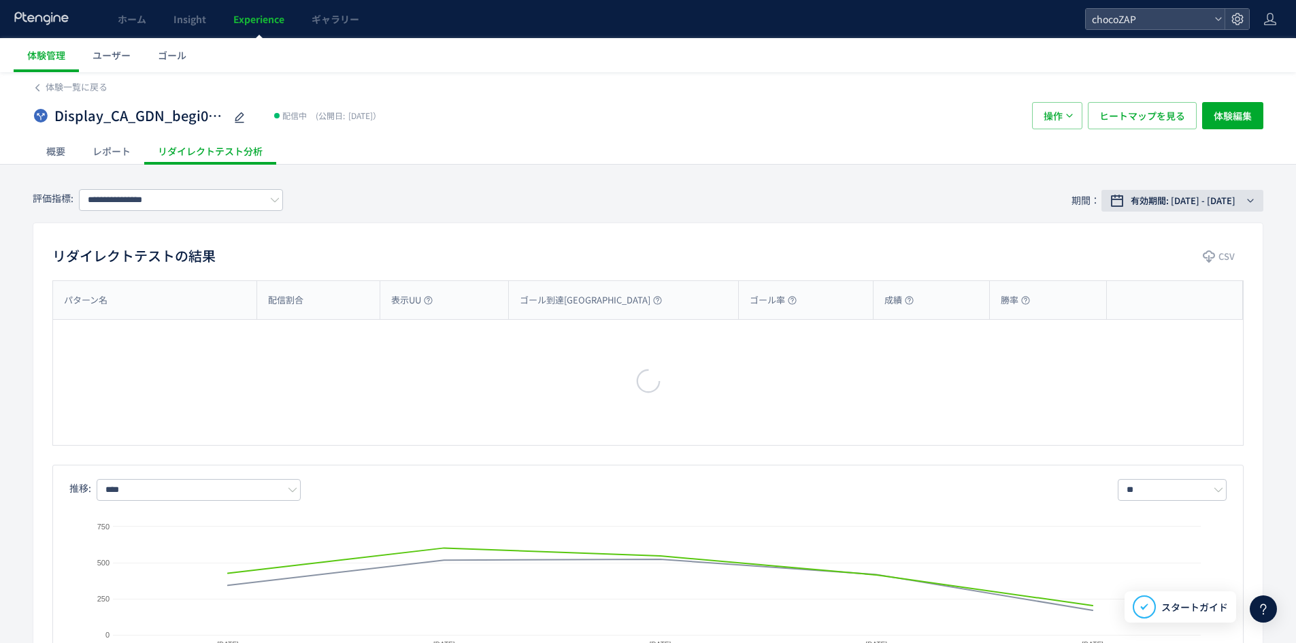
click at [1191, 195] on span "有効期間: [DATE] - [DATE]" at bounding box center [1183, 201] width 105 height 14
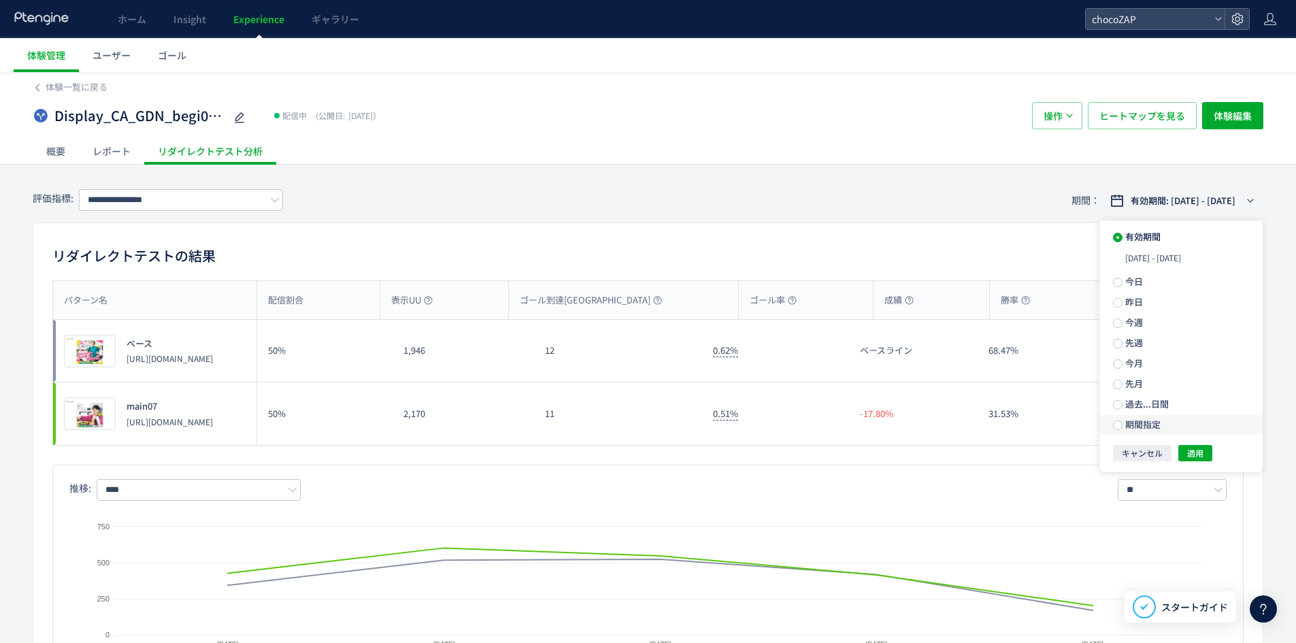
click at [1133, 423] on span "期間指定" at bounding box center [1142, 424] width 38 height 13
click at [1196, 454] on span "適用" at bounding box center [1195, 458] width 16 height 16
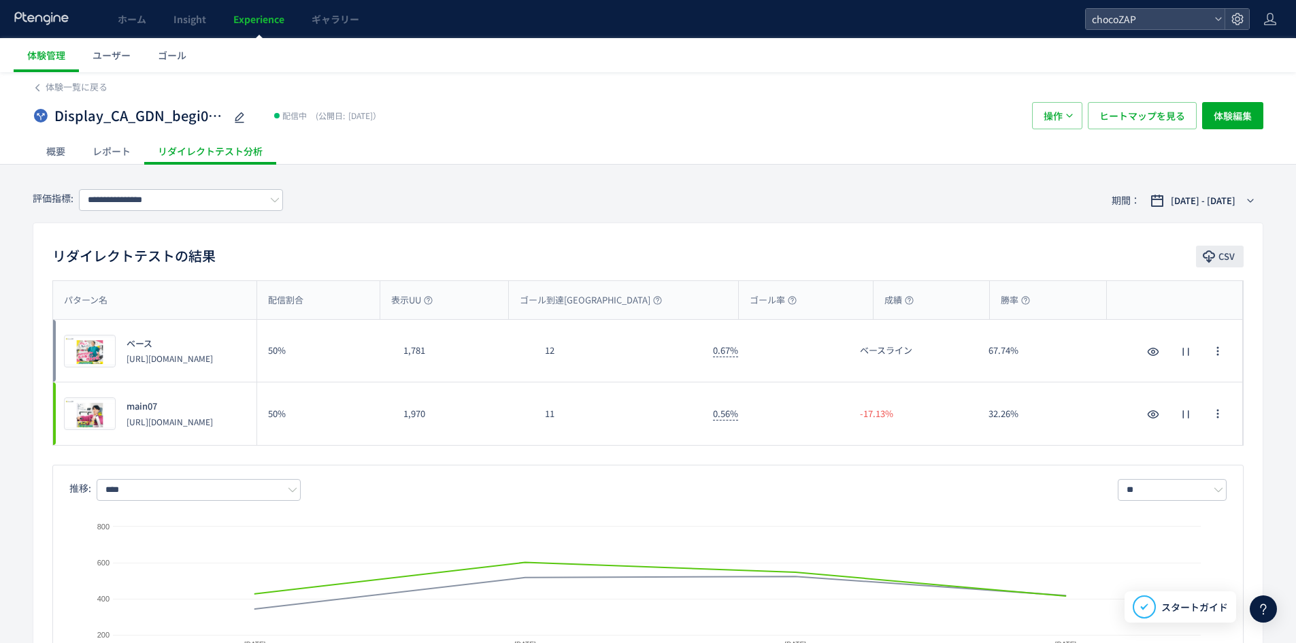
click at [1233, 254] on span "CSV" at bounding box center [1227, 257] width 16 height 22
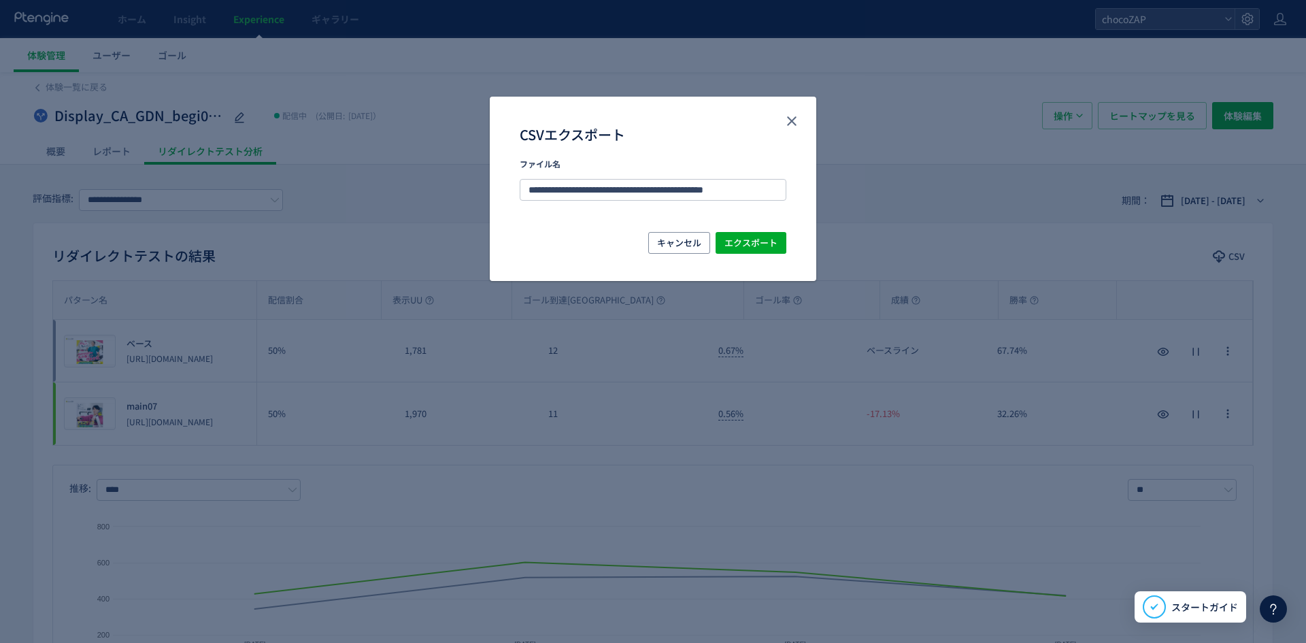
click at [765, 254] on div "キャンセル エクスポート" at bounding box center [653, 256] width 327 height 49
click at [762, 241] on span "エクスポート" at bounding box center [751, 243] width 53 height 22
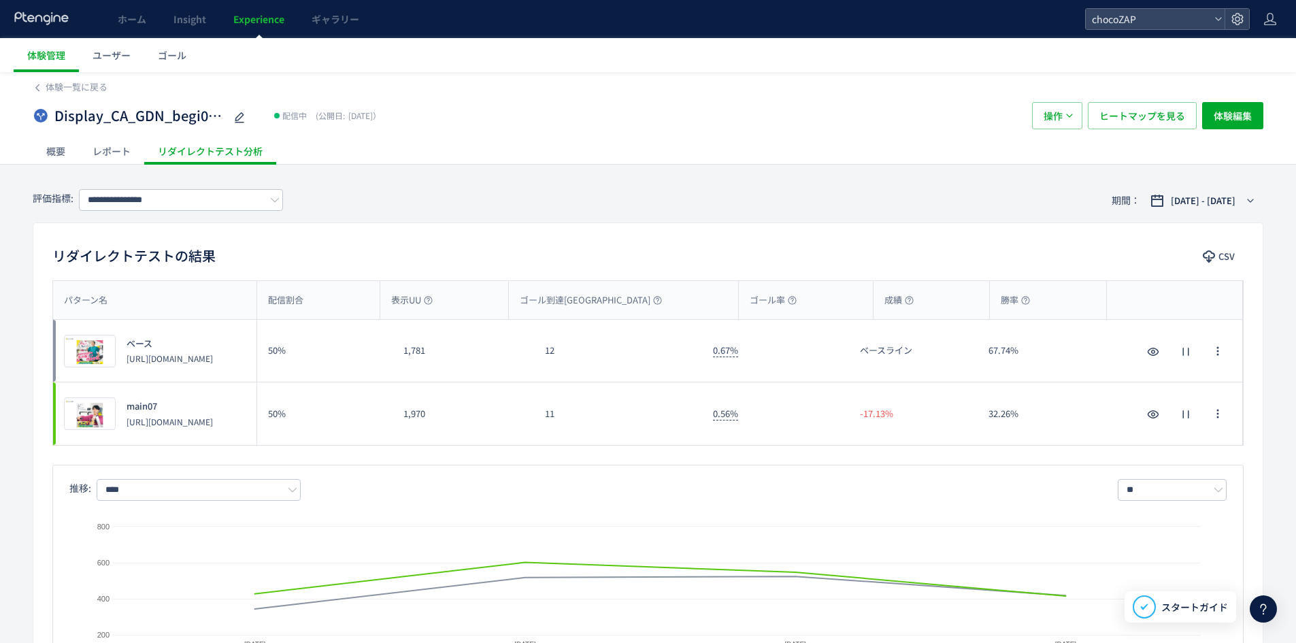
click at [29, 91] on div "体験一覧に戻る Display_CA_GDN_begi01VSmain07 配信中 (公開日: [DATE]） 操作 ヒートマップを見る 体験編集 概要 レポ…" at bounding box center [648, 118] width 1296 height 93
click at [89, 93] on span "体験一覧に戻る" at bounding box center [77, 86] width 62 height 13
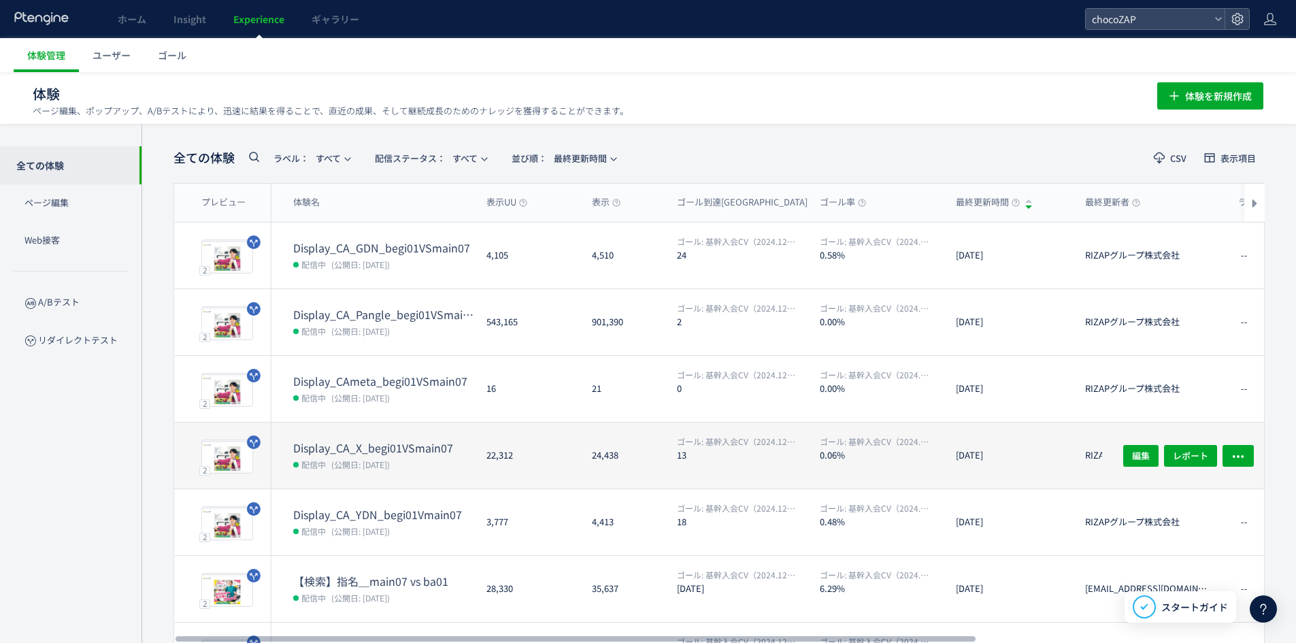
click at [367, 474] on dl "Display_CA_X_begi01VSmain07 配信中 (公開日: [DATE])" at bounding box center [384, 464] width 182 height 48
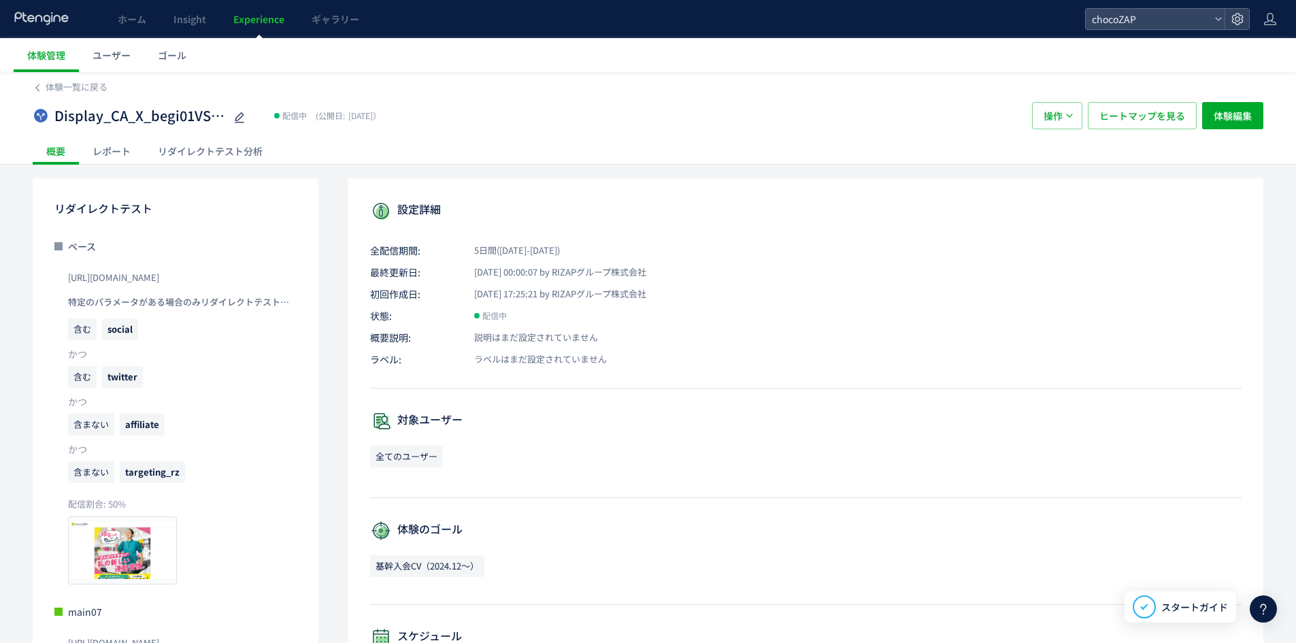
click at [259, 167] on div "体験一覧に戻る Display_CA_X_begi01VSmain07 配信中 (公開日: [DATE]） 操作 ヒートマップを見る 体験編集 概要 レポート…" at bounding box center [648, 486] width 1296 height 829
click at [178, 159] on div "リダイレクトテスト分析" at bounding box center [210, 150] width 132 height 27
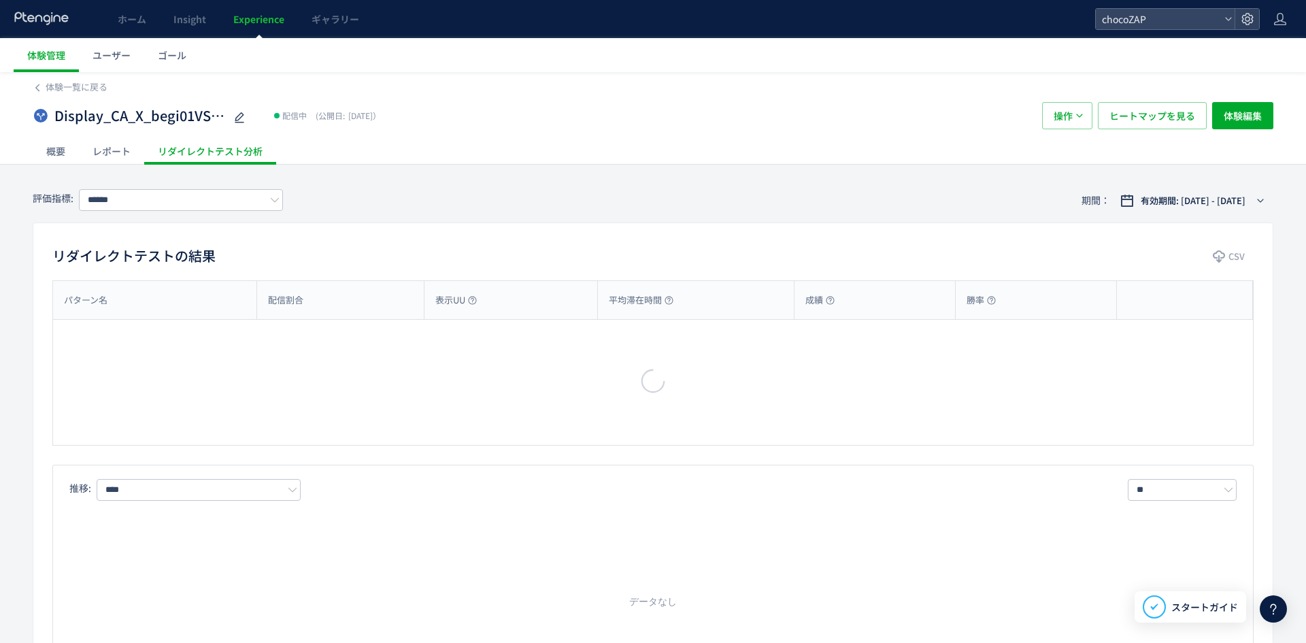
type input "**********"
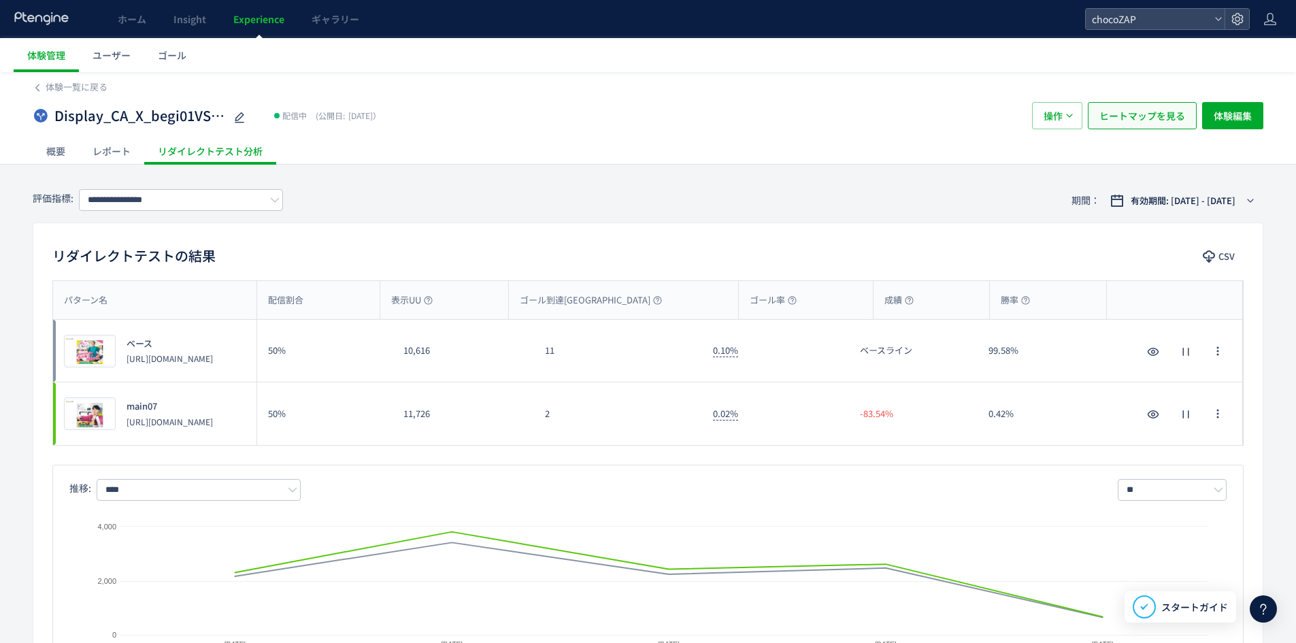
click at [1136, 118] on span "ヒートマップを見る" at bounding box center [1142, 115] width 86 height 27
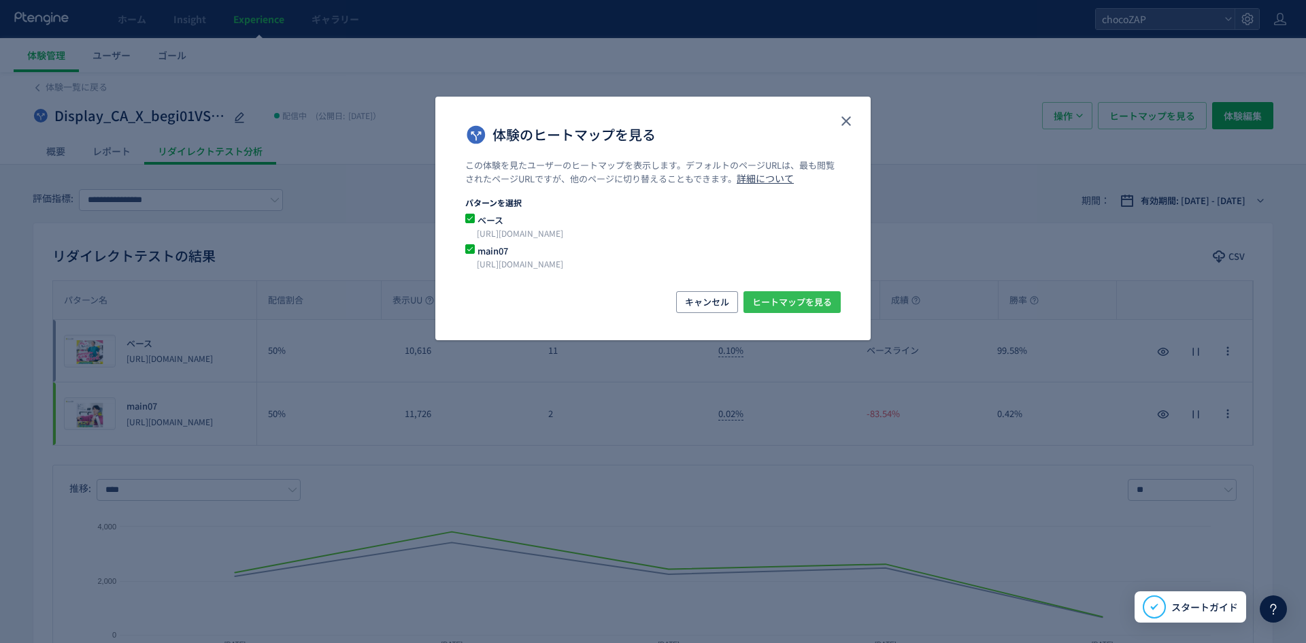
click at [789, 297] on span "ヒートマップを見る" at bounding box center [792, 302] width 80 height 22
click at [848, 123] on use "close" at bounding box center [847, 121] width 10 height 10
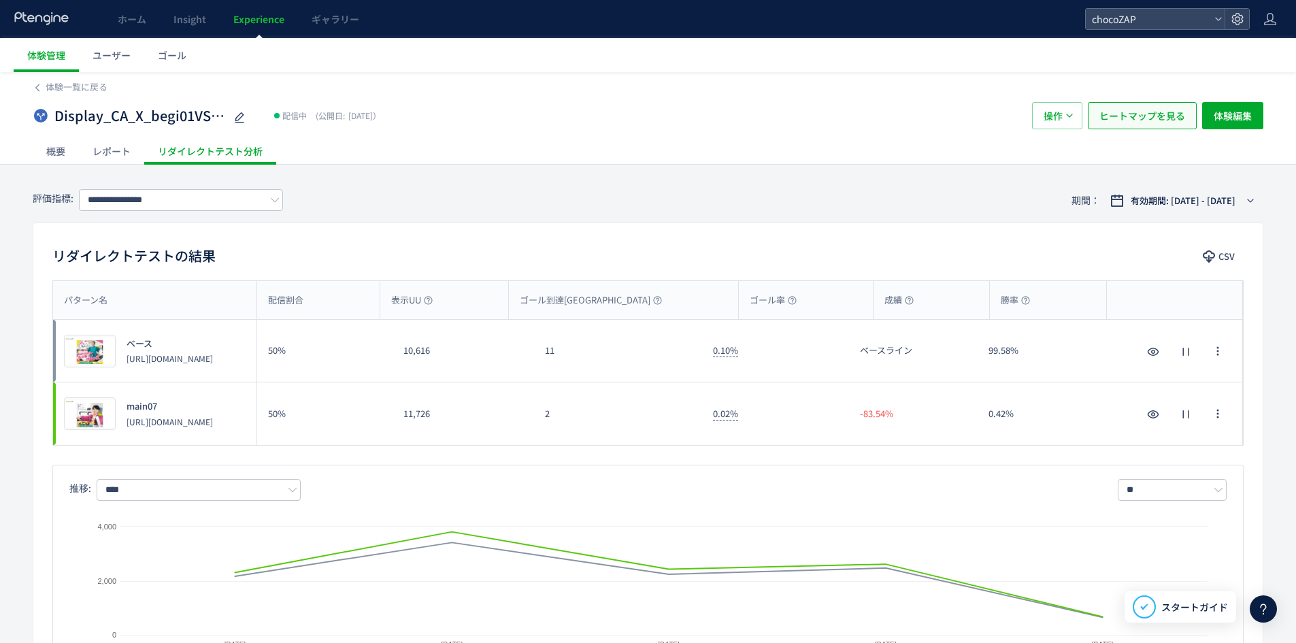
click at [1129, 114] on span "ヒートマップを見る" at bounding box center [1142, 115] width 86 height 27
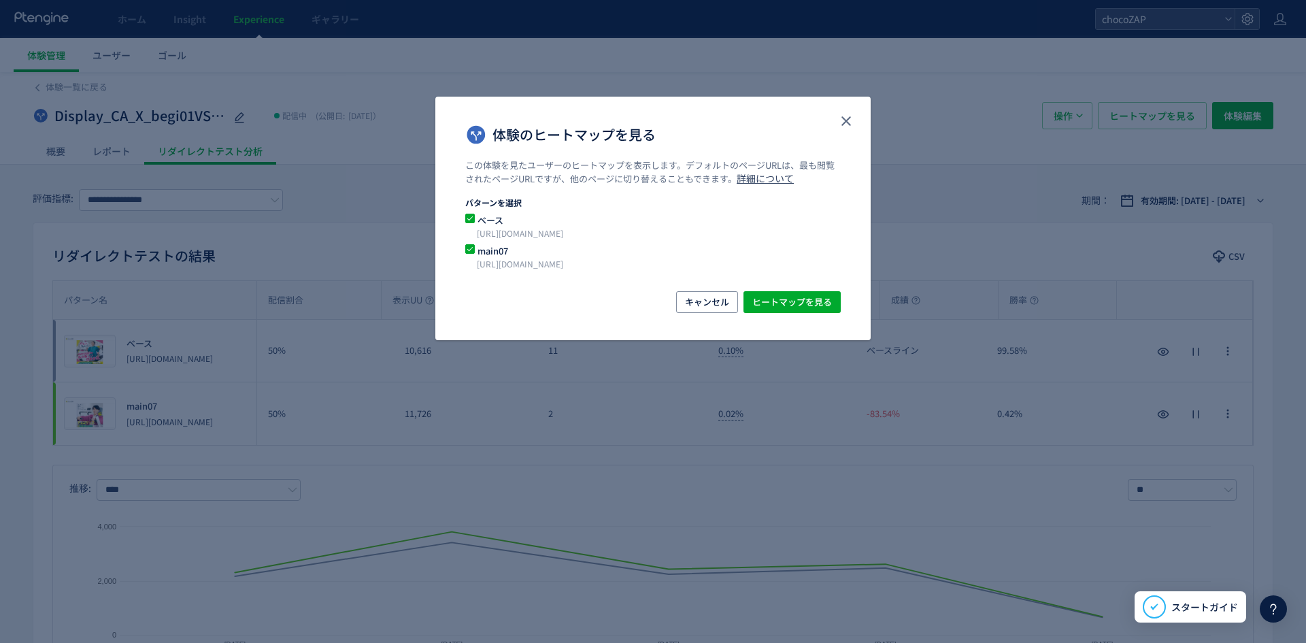
click at [791, 288] on div "この体験を見たユーザーのヒートマップを表示します。デフォルトのページURLは、最も閲覧されたページURLですが、他のページに切り替えることもできます。 詳細に…" at bounding box center [652, 225] width 435 height 132
click at [793, 296] on span "ヒートマップを見る" at bounding box center [792, 302] width 80 height 22
